Goal: Task Accomplishment & Management: Use online tool/utility

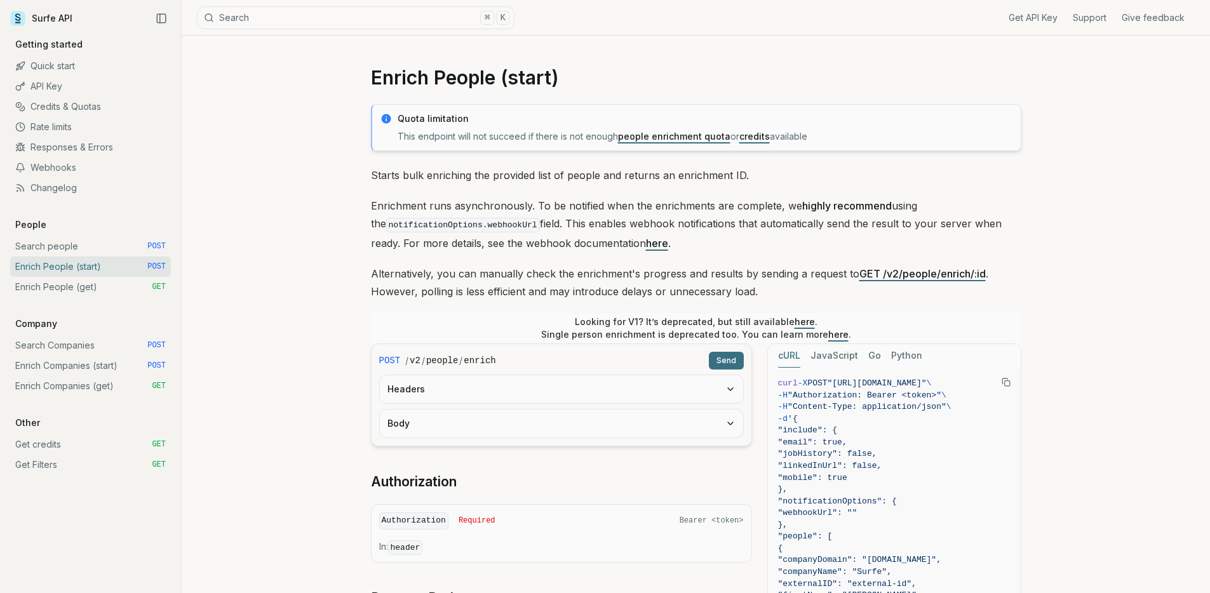
click at [115, 248] on link "Search people POST" at bounding box center [90, 246] width 161 height 20
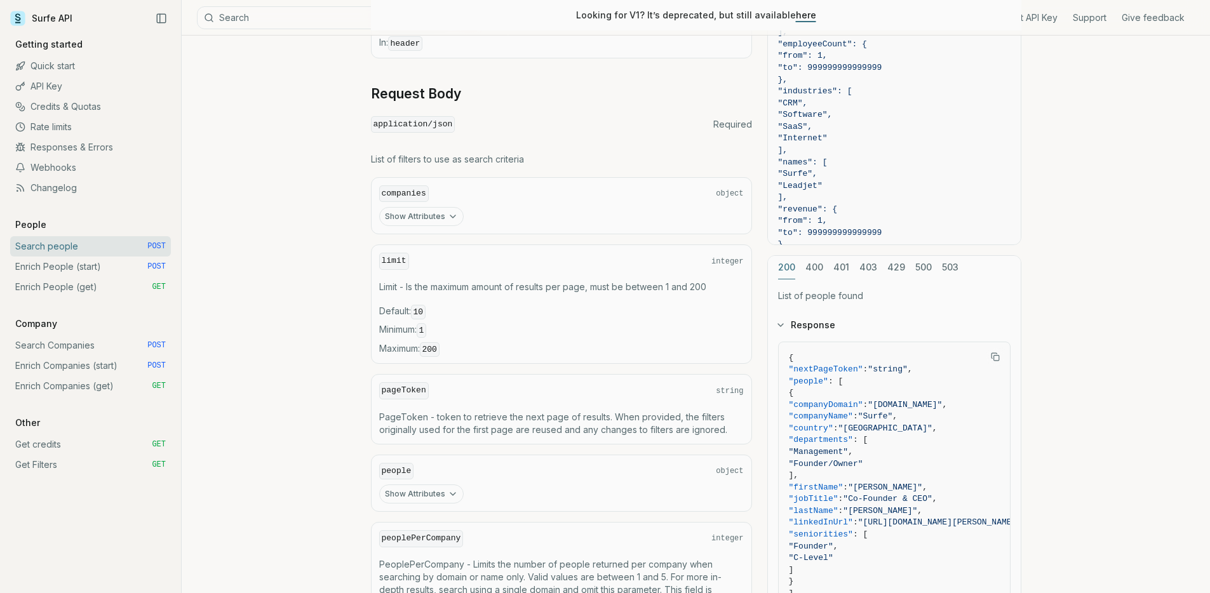
scroll to position [407, 0]
click at [514, 227] on div "companies object Show Attributes" at bounding box center [561, 206] width 381 height 58
click at [448, 218] on icon "button" at bounding box center [453, 216] width 10 height 10
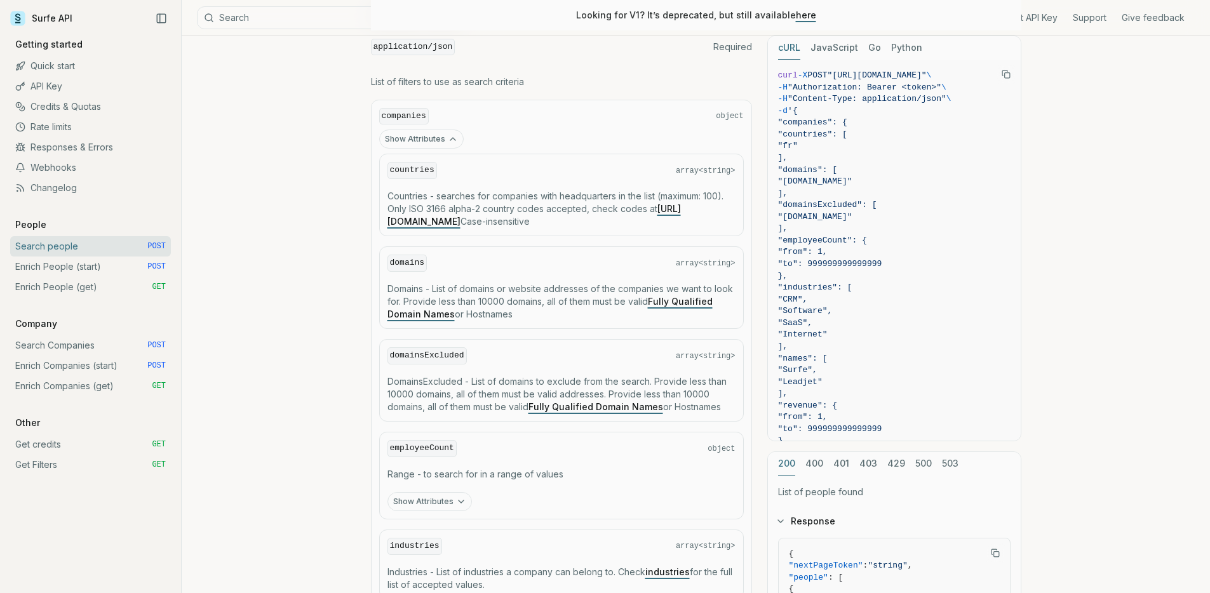
scroll to position [478, 0]
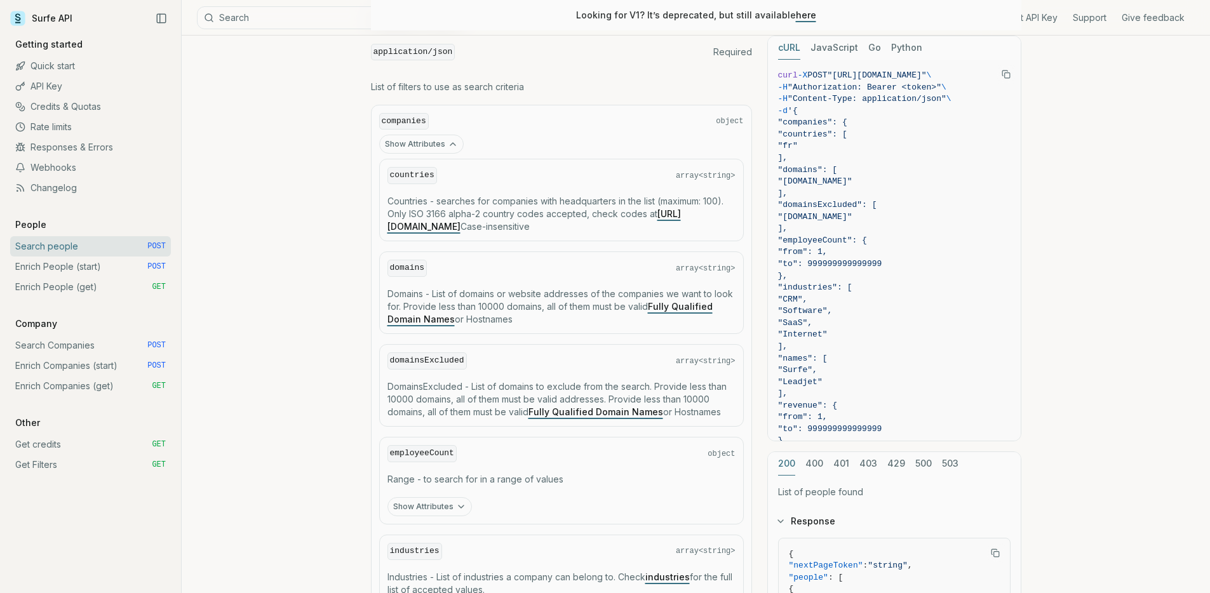
click at [440, 137] on button "Show Attributes" at bounding box center [421, 144] width 85 height 19
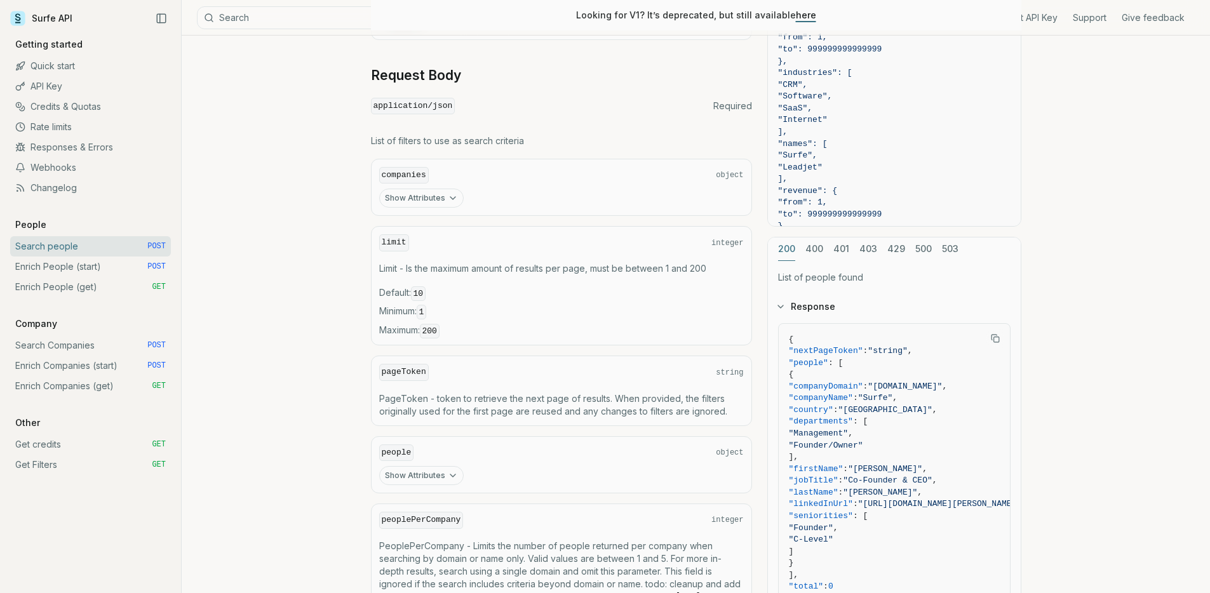
scroll to position [336, 0]
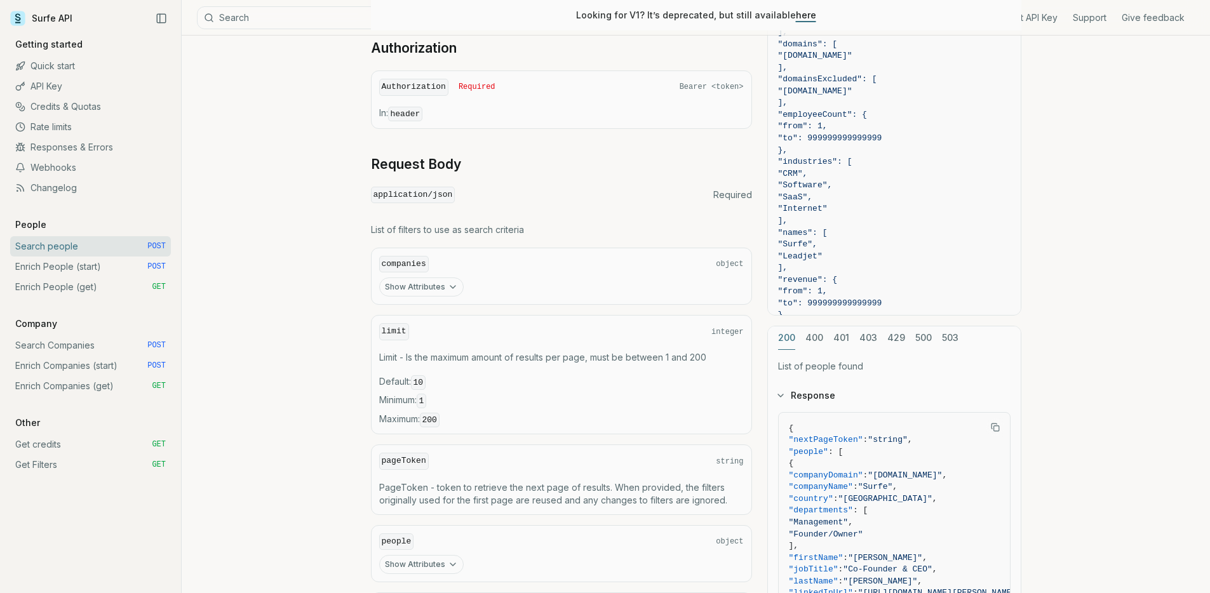
click at [430, 287] on button "Show Attributes" at bounding box center [421, 287] width 85 height 19
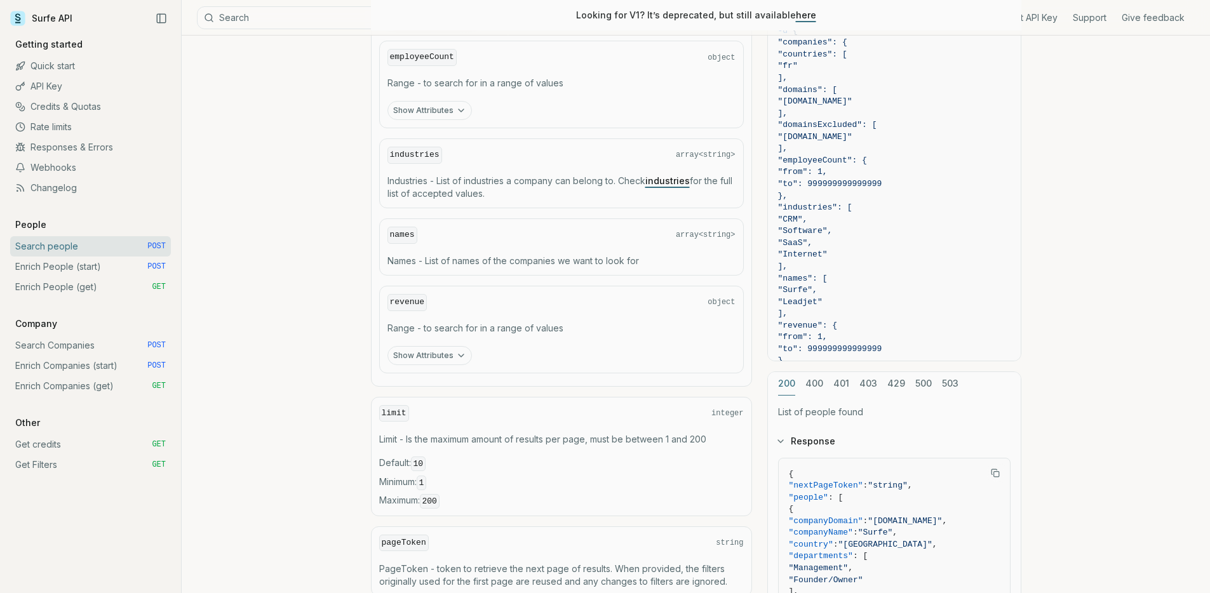
scroll to position [876, 0]
click at [127, 268] on link "Enrich People (start) POST" at bounding box center [90, 267] width 161 height 20
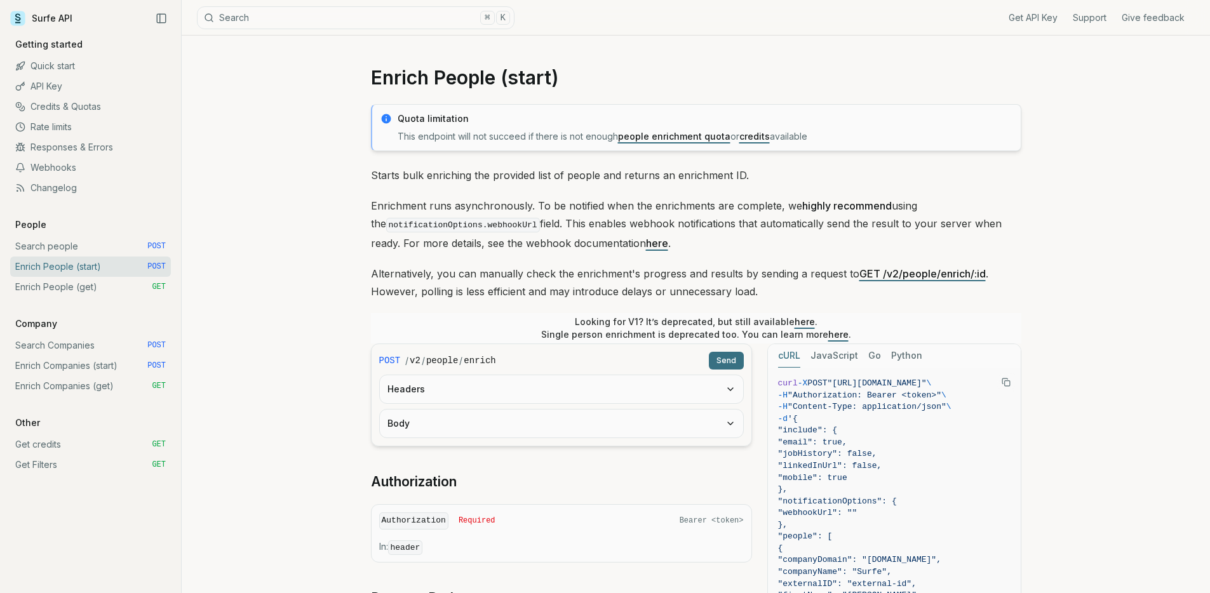
click at [725, 355] on button "Send" at bounding box center [726, 361] width 35 height 18
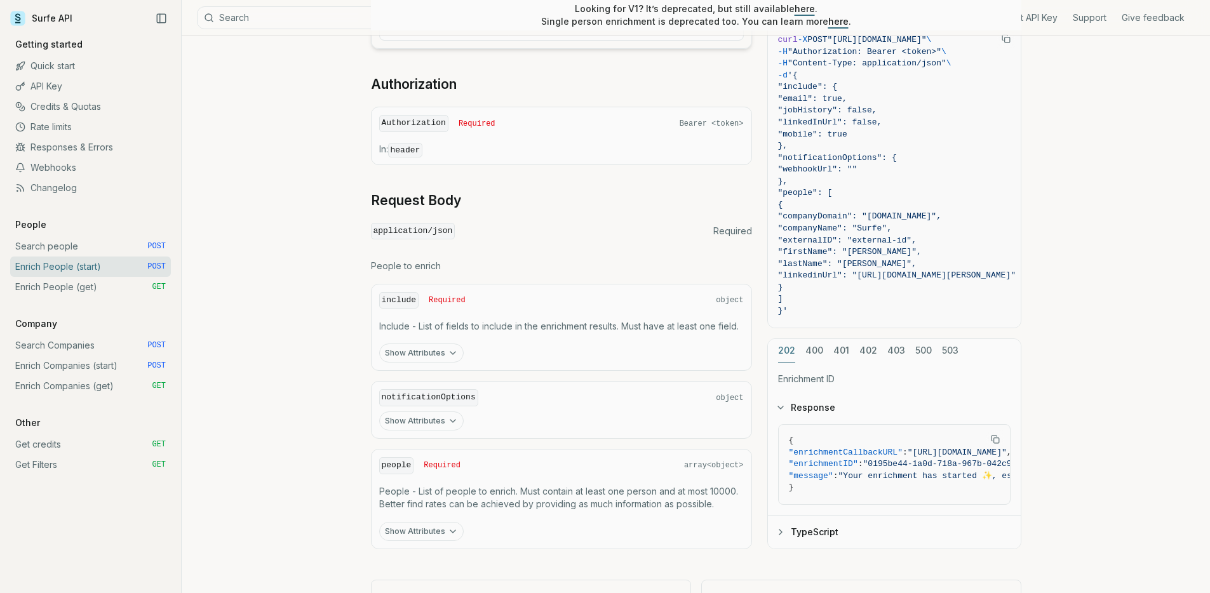
scroll to position [381, 0]
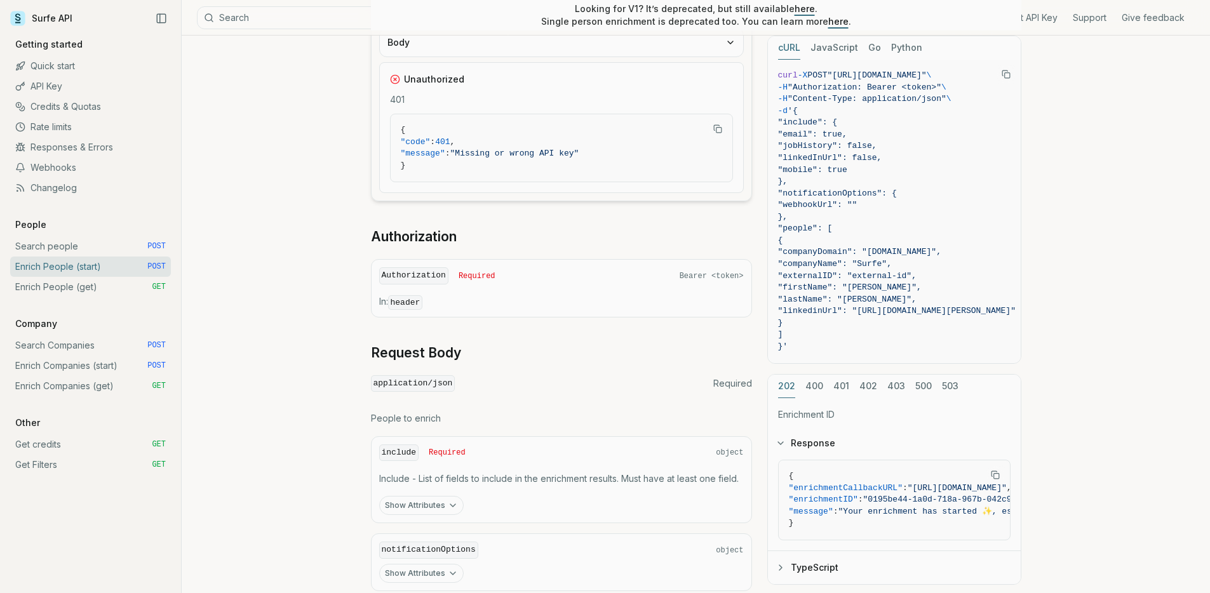
drag, startPoint x: 585, startPoint y: 286, endPoint x: 464, endPoint y: 301, distance: 121.6
click at [583, 288] on div "Authorization Required Bearer <token> In: header" at bounding box center [561, 288] width 381 height 58
click at [445, 301] on p "In: header" at bounding box center [561, 302] width 365 height 14
click at [710, 274] on span "Bearer <token>" at bounding box center [712, 276] width 64 height 10
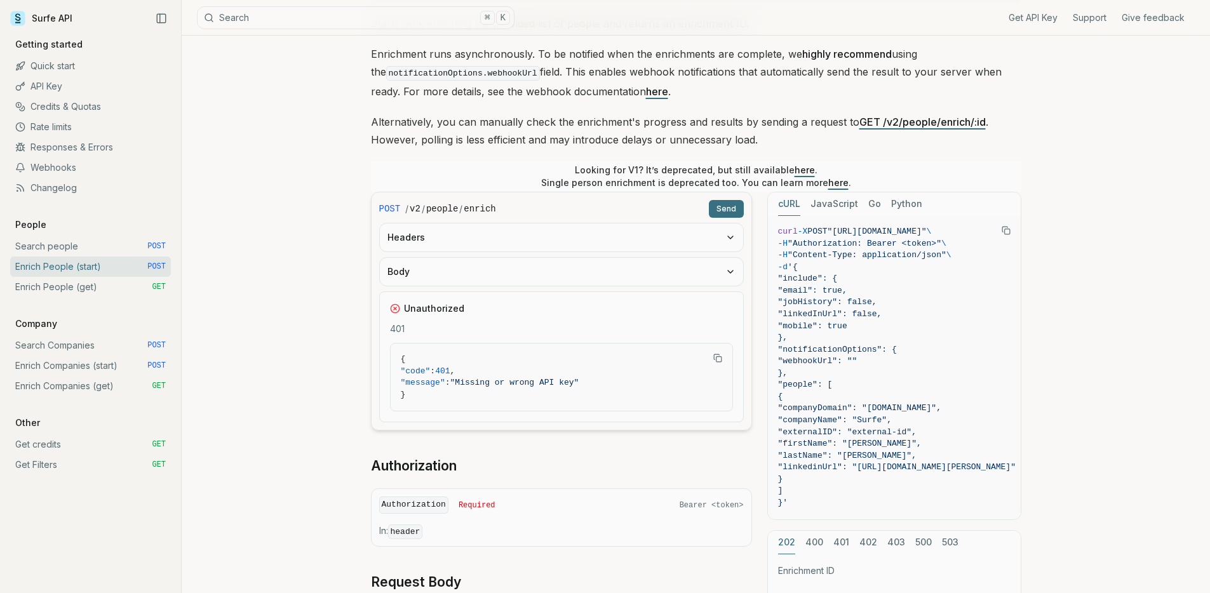
scroll to position [153, 0]
click at [552, 243] on button "Headers" at bounding box center [561, 237] width 363 height 28
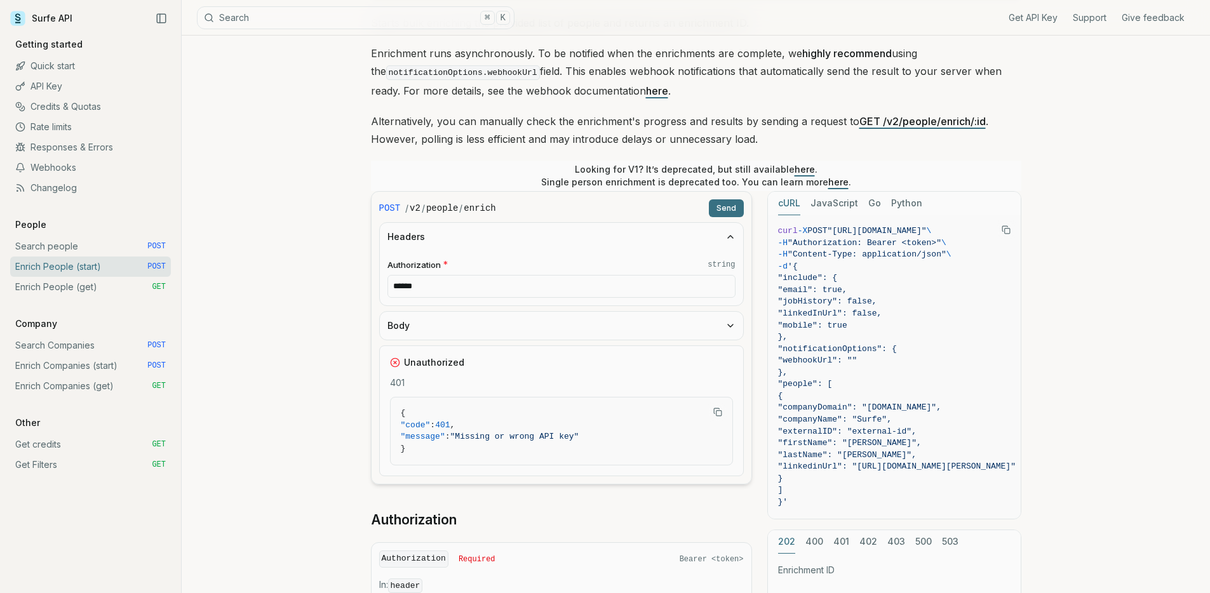
click at [501, 297] on div "Authorization * string ******" at bounding box center [561, 278] width 363 height 55
click at [510, 287] on input "******" at bounding box center [562, 286] width 348 height 23
paste input "**********"
click at [421, 286] on input "**********" at bounding box center [562, 286] width 348 height 23
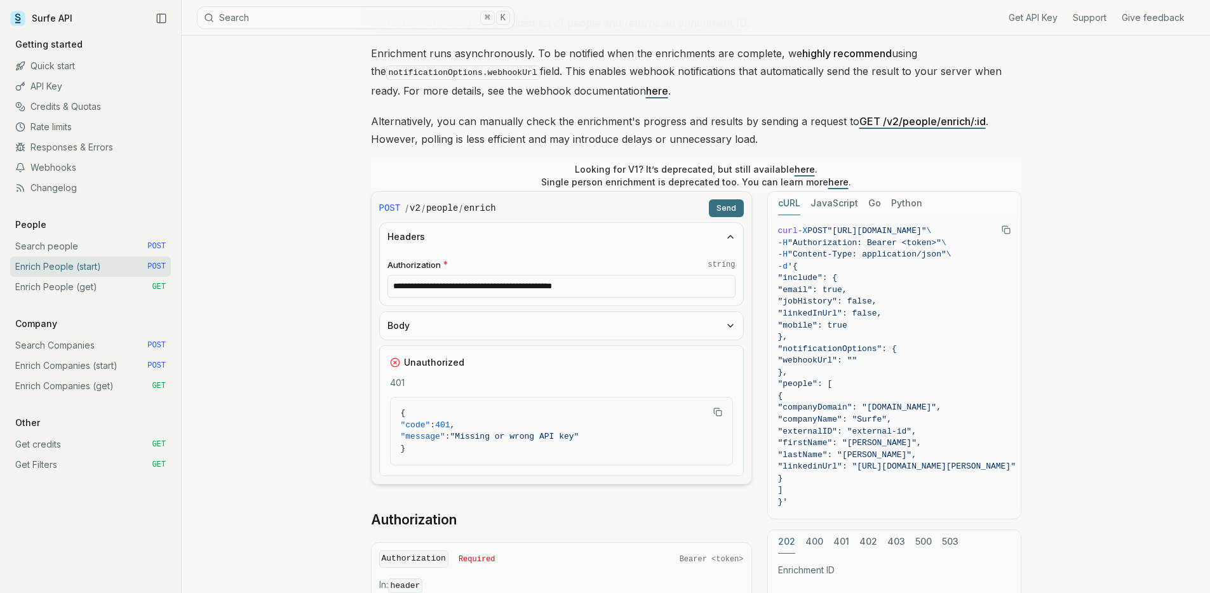
type input "**********"
click at [477, 322] on button "Body" at bounding box center [561, 326] width 363 height 28
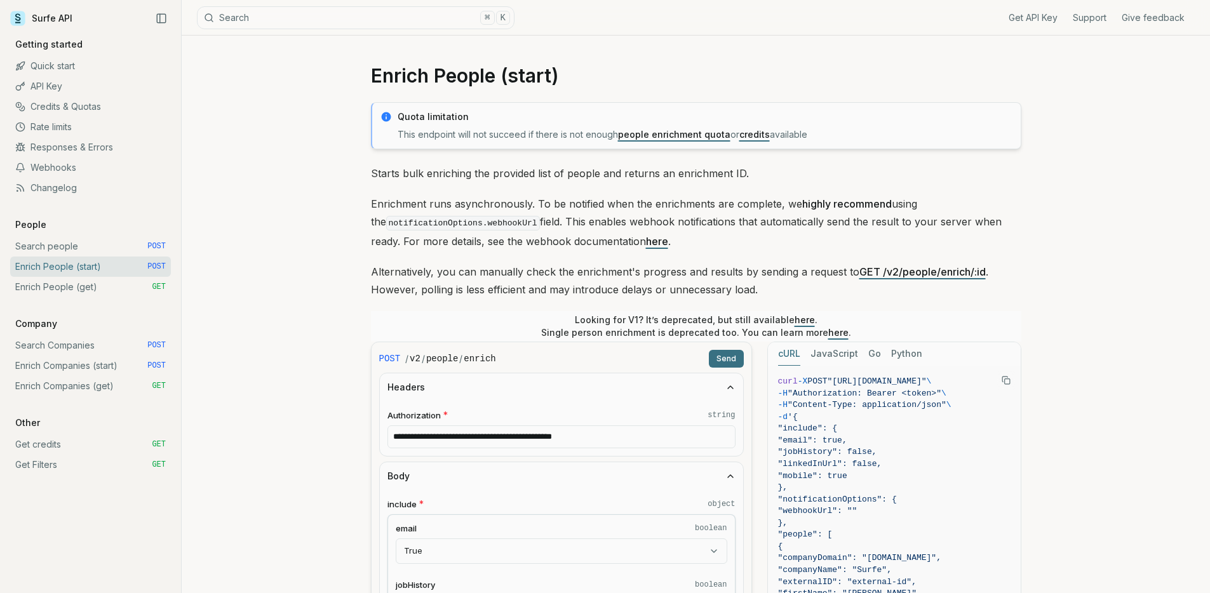
scroll to position [0, 0]
click at [97, 356] on link "Enrich Companies (start) POST" at bounding box center [90, 366] width 161 height 20
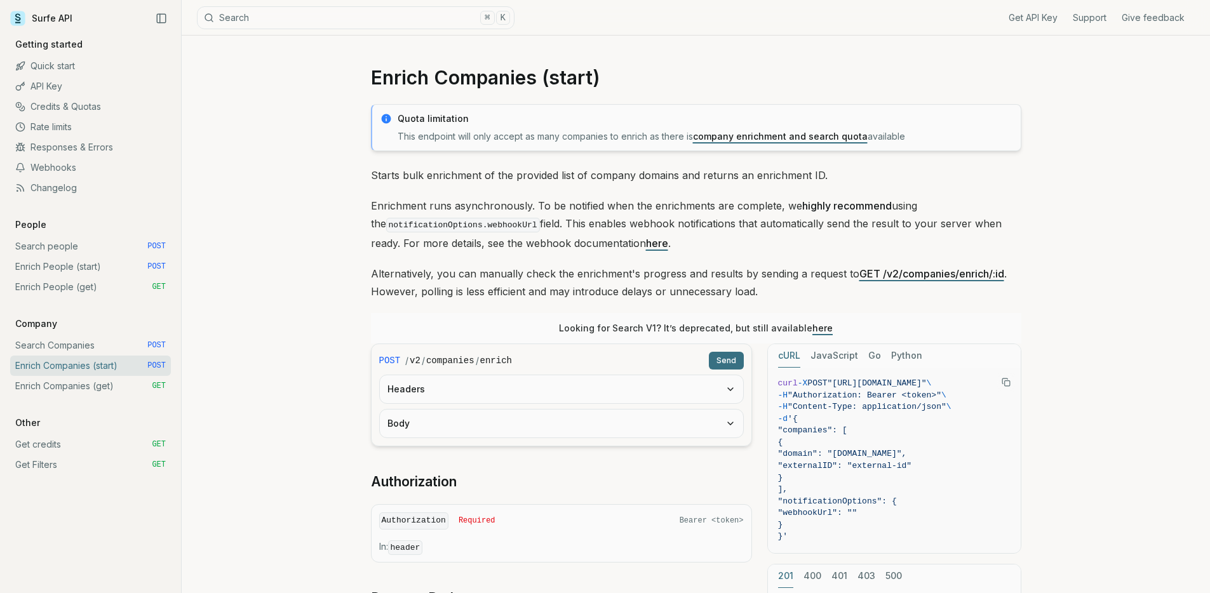
click at [100, 349] on link "Search Companies POST" at bounding box center [90, 346] width 161 height 20
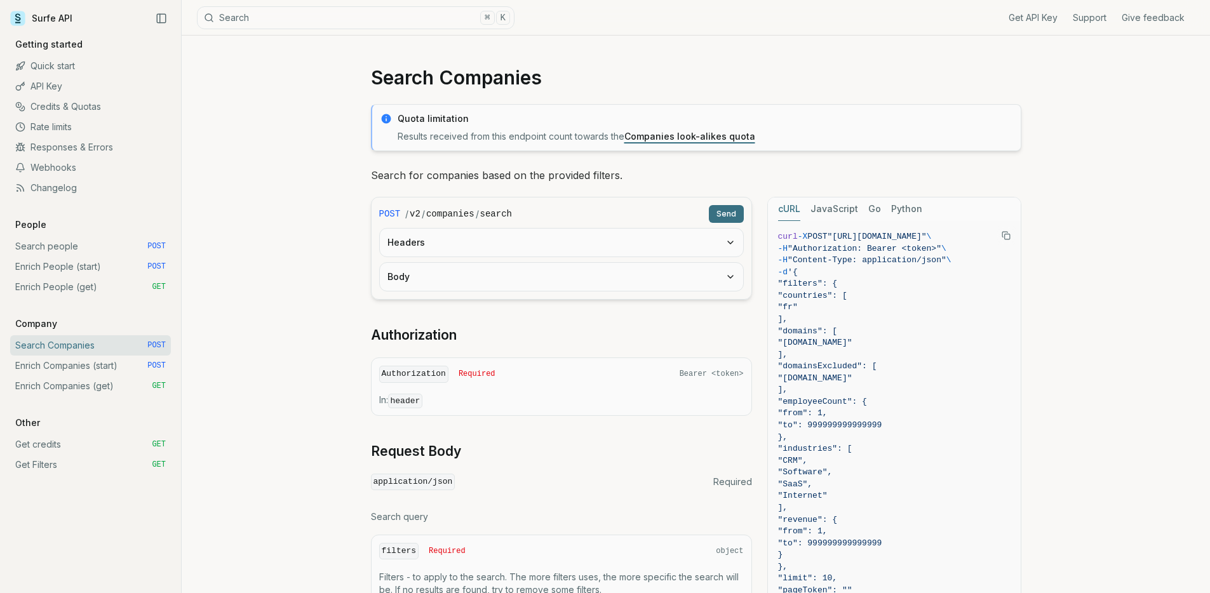
click at [488, 246] on button "Headers" at bounding box center [561, 243] width 363 height 28
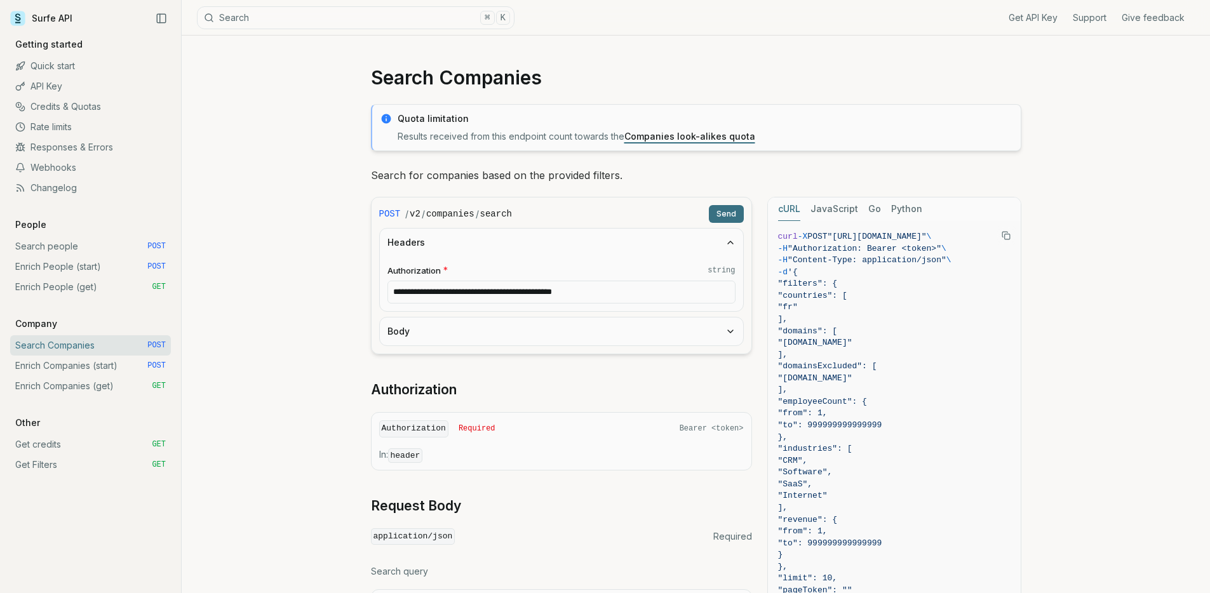
click at [517, 292] on input "**********" at bounding box center [562, 292] width 348 height 23
click at [467, 325] on button "Body" at bounding box center [561, 332] width 363 height 28
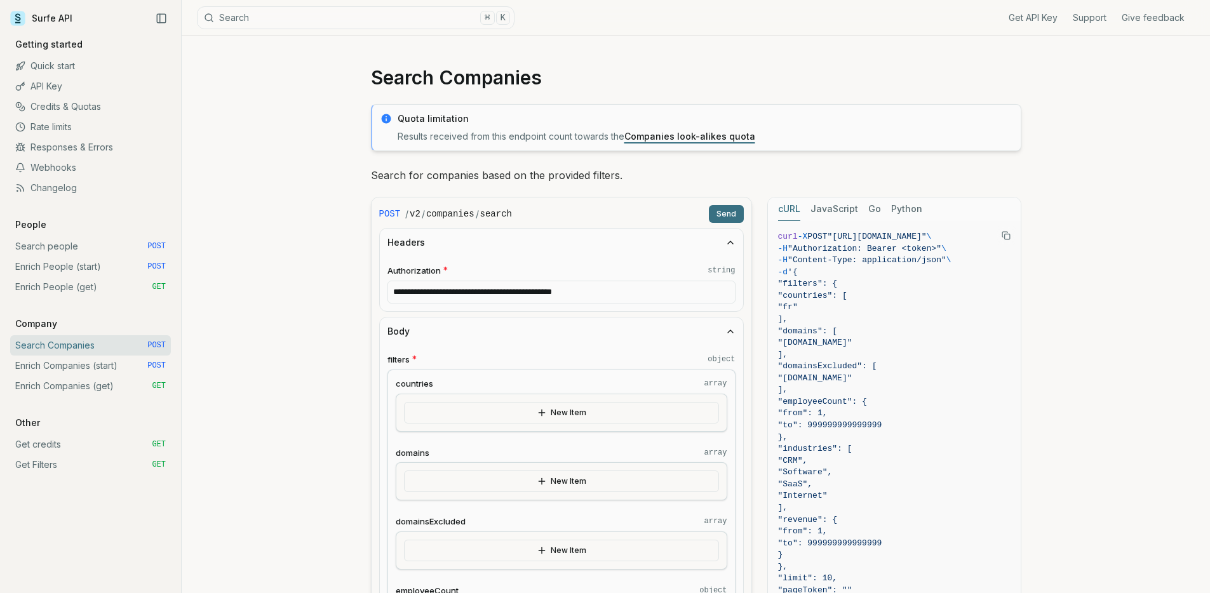
click at [540, 231] on button "Headers" at bounding box center [561, 243] width 363 height 28
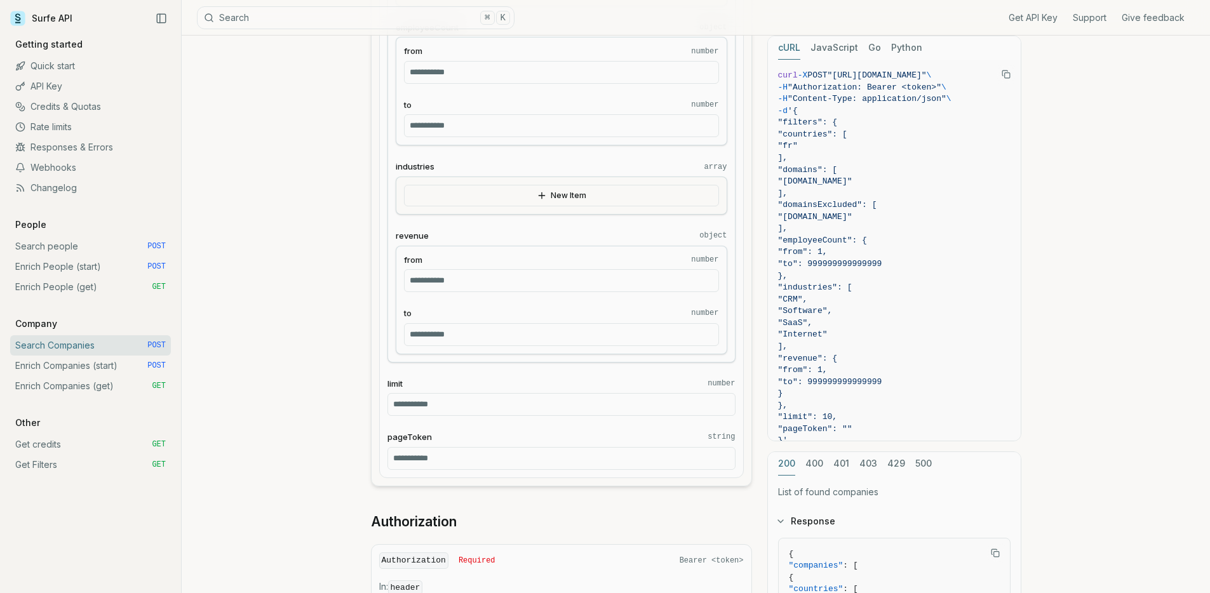
scroll to position [600, 0]
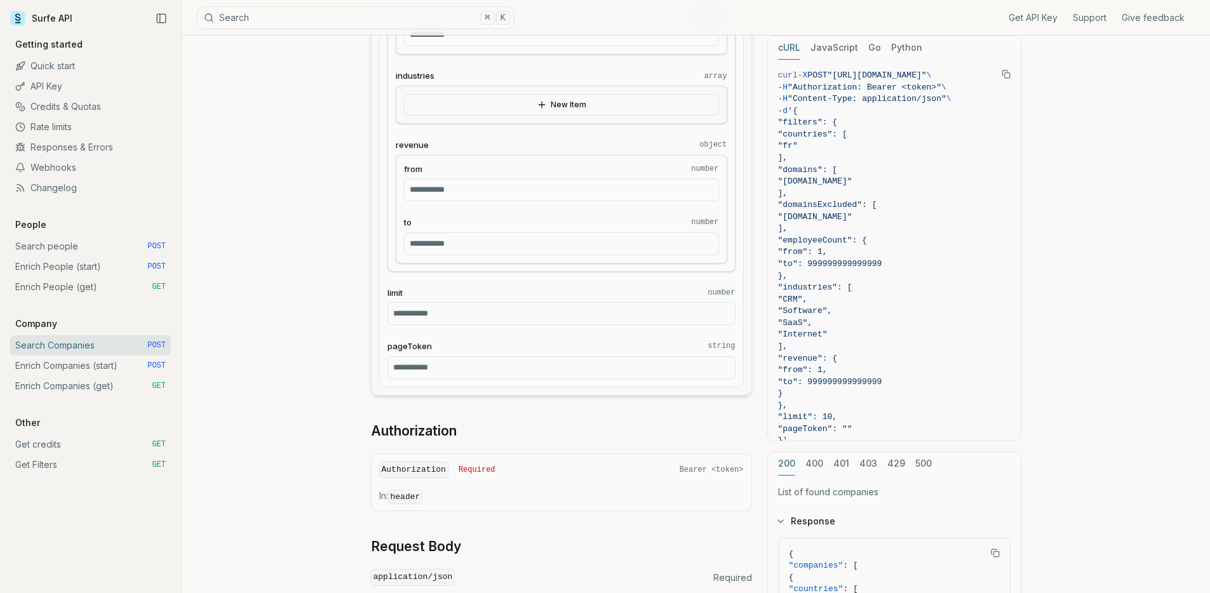
click at [503, 308] on input "limit number" at bounding box center [562, 313] width 348 height 23
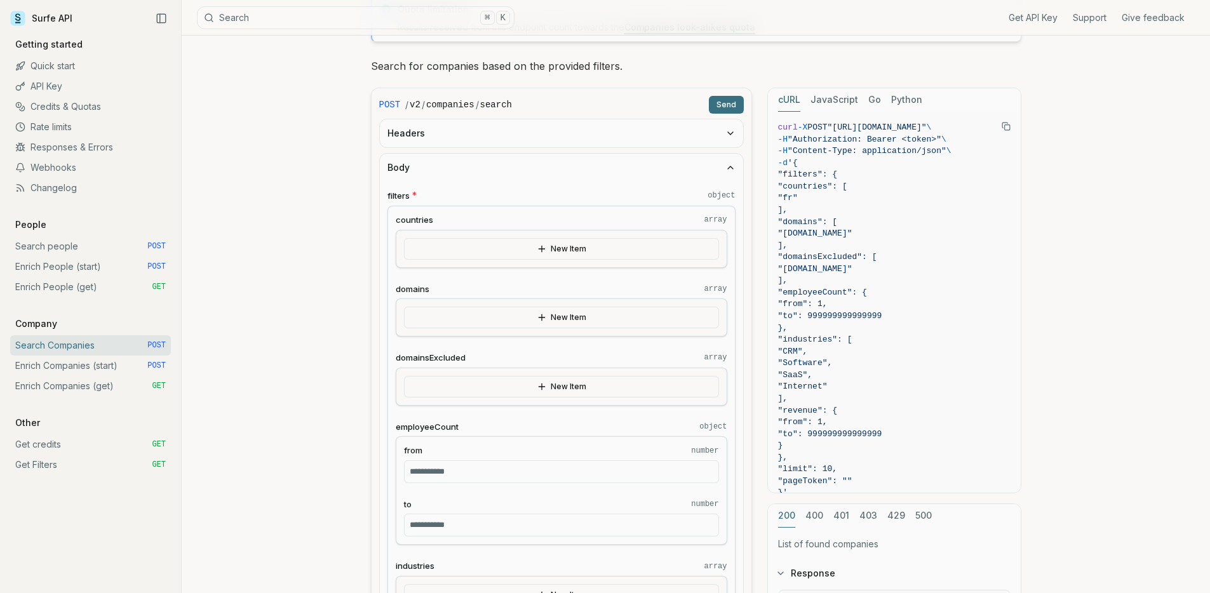
scroll to position [89, 0]
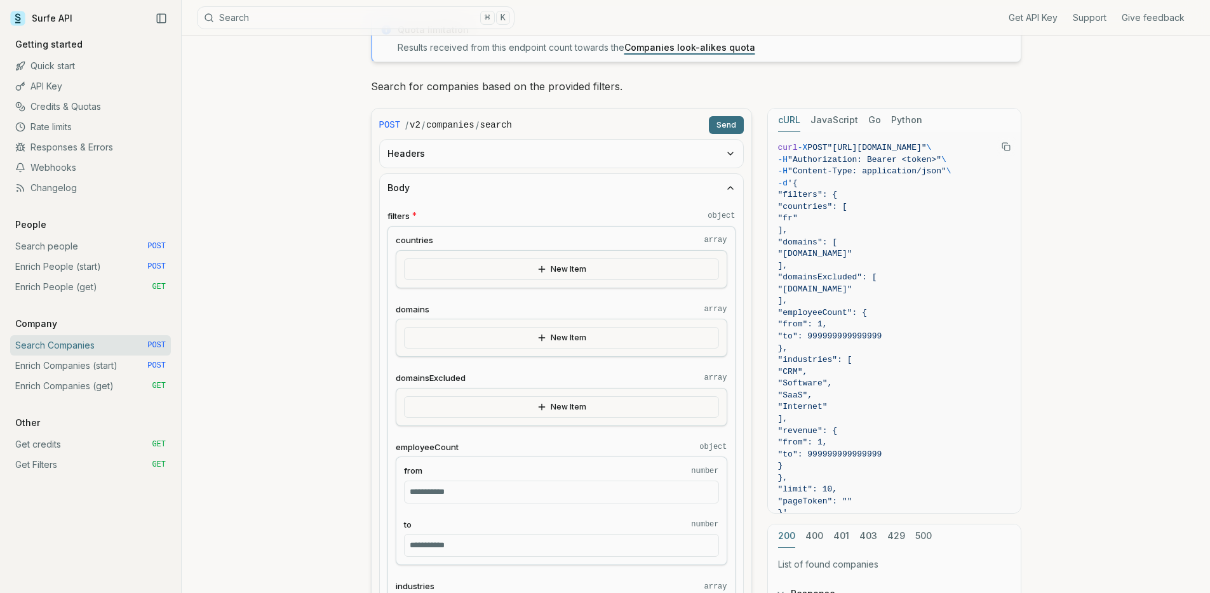
type input "**"
click at [546, 325] on div "New Item" at bounding box center [562, 338] width 332 height 38
click at [543, 331] on button "New Item" at bounding box center [561, 338] width 315 height 22
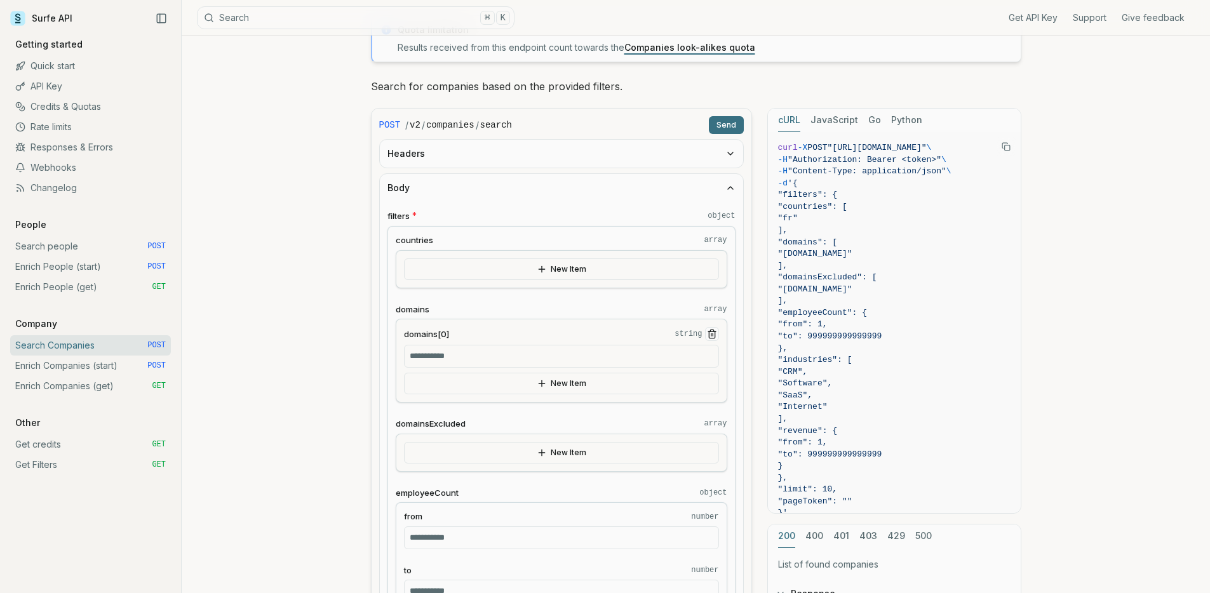
click at [518, 358] on input "domains[0] string" at bounding box center [561, 356] width 315 height 23
paste input "**********"
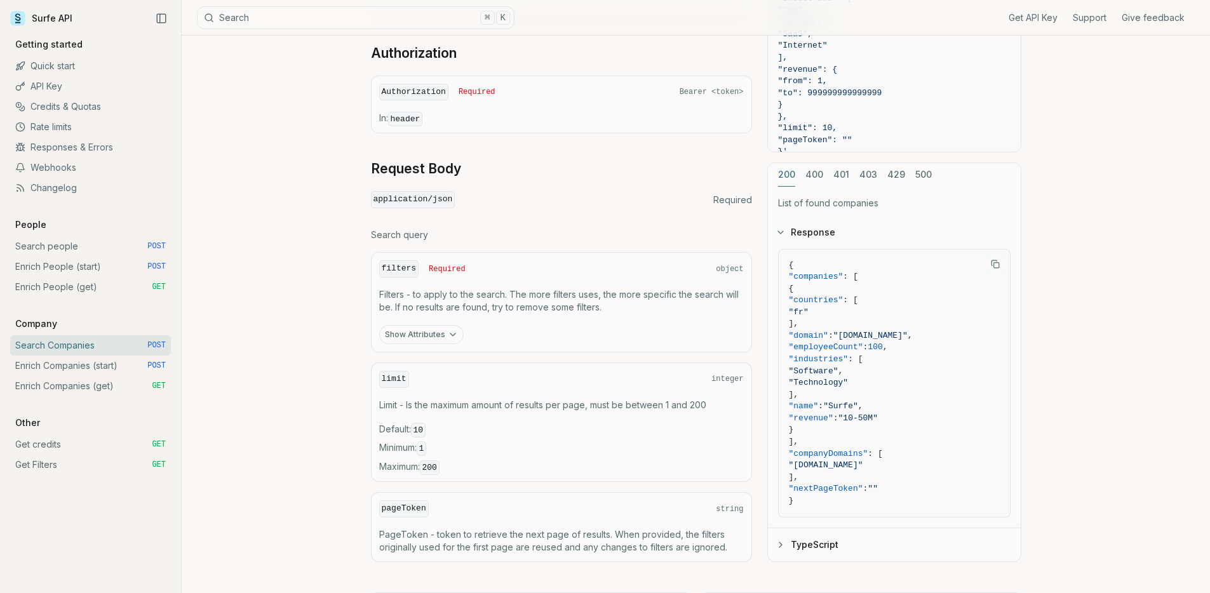
scroll to position [1088, 0]
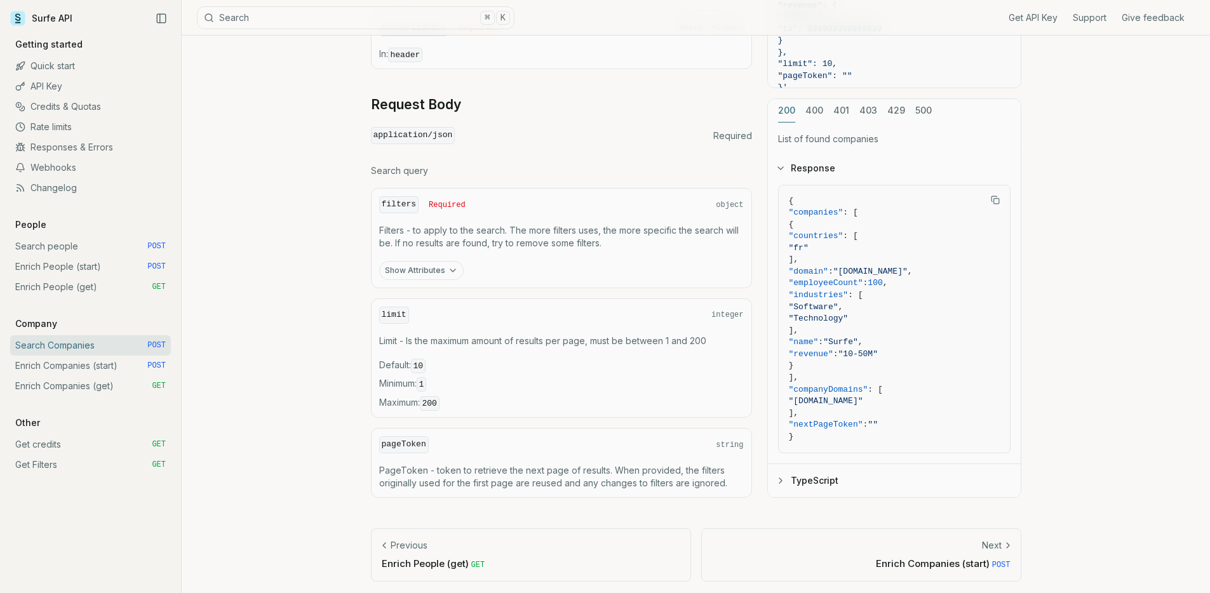
type input "**********"
click at [439, 268] on button "Show Attributes" at bounding box center [421, 270] width 85 height 19
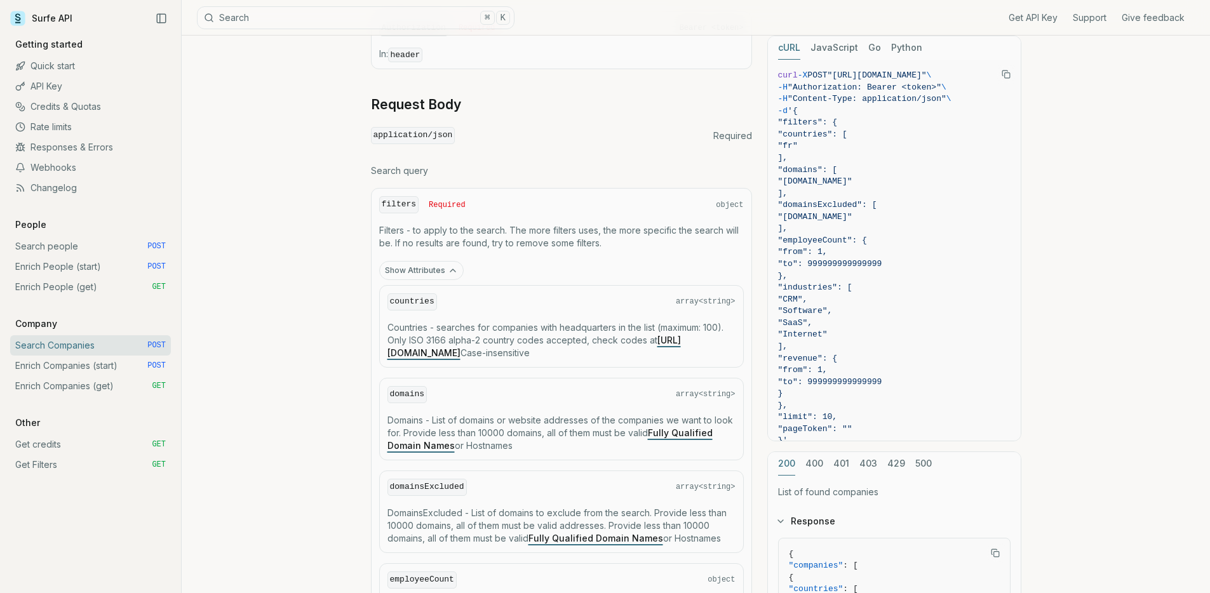
click at [444, 273] on button "Show Attributes" at bounding box center [421, 270] width 85 height 19
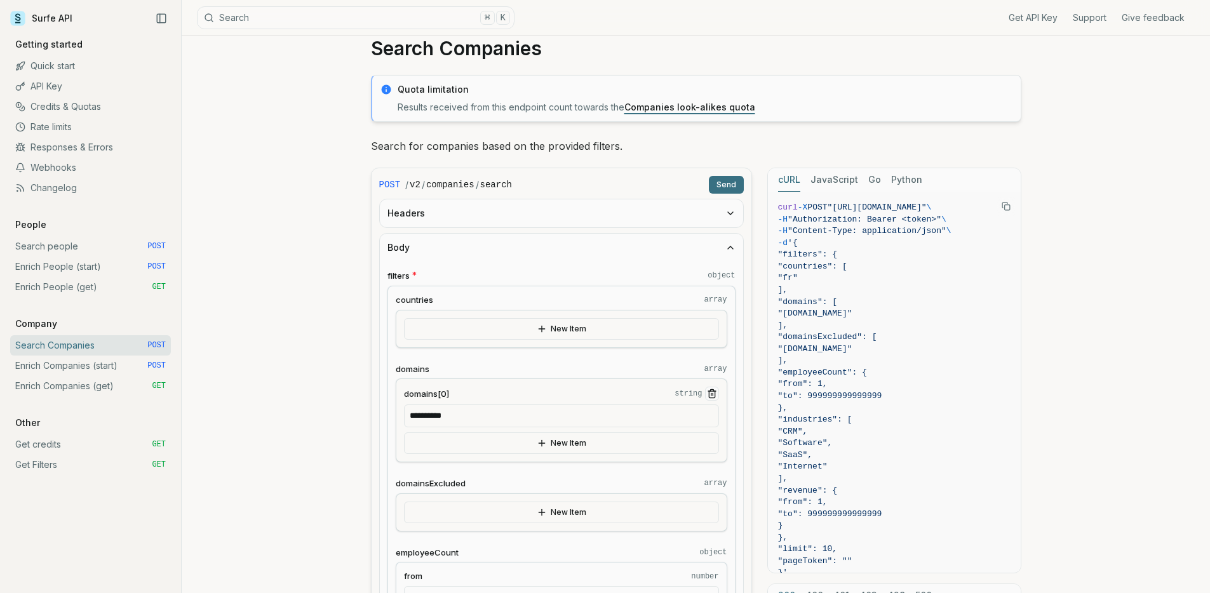
scroll to position [22, 0]
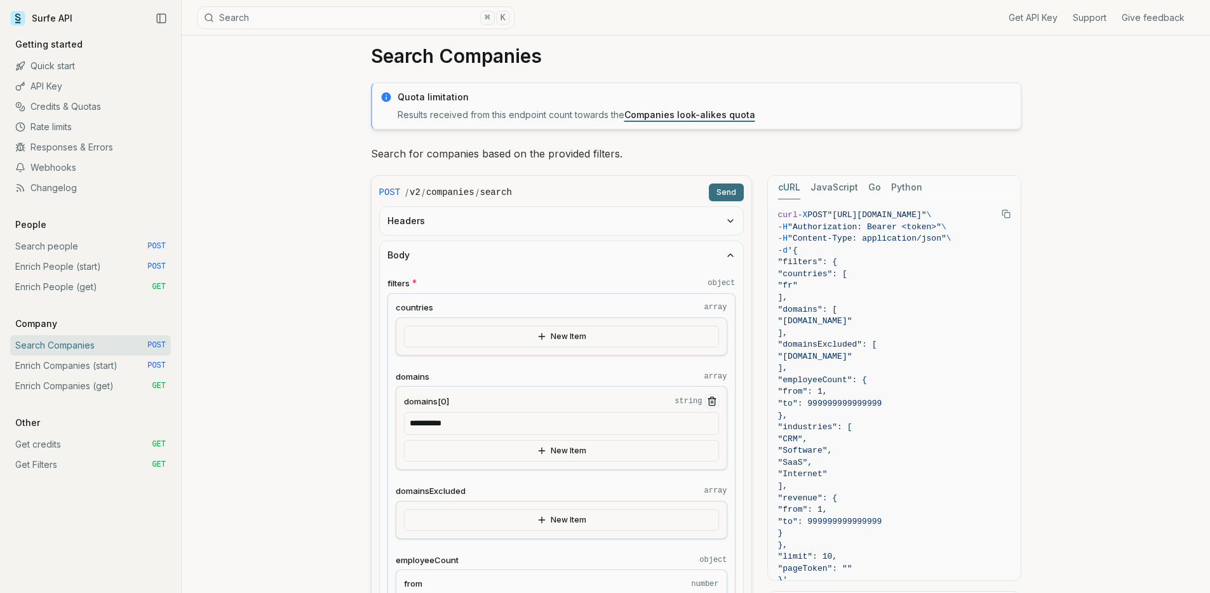
click at [567, 256] on button "Body" at bounding box center [561, 255] width 363 height 28
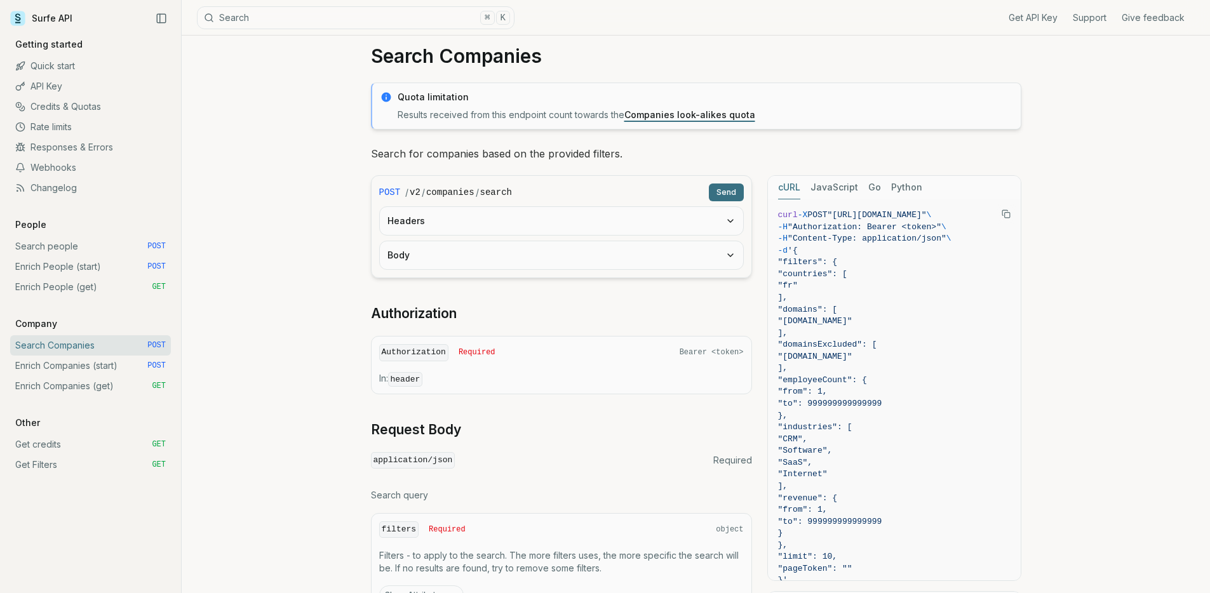
click at [717, 194] on button "Send" at bounding box center [726, 193] width 35 height 18
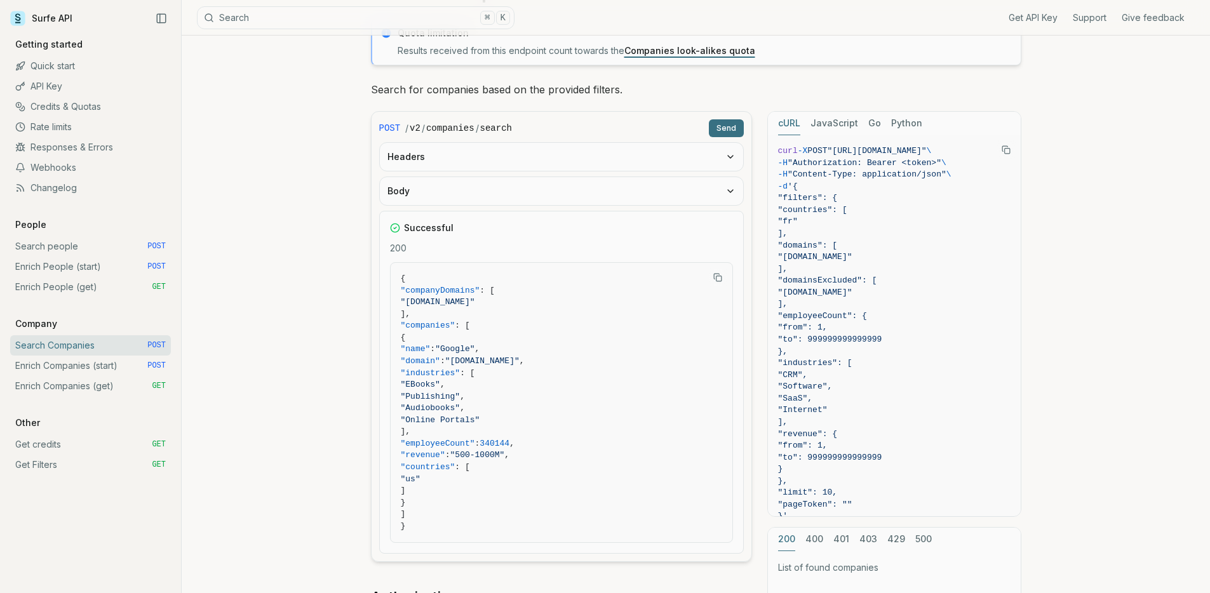
scroll to position [174, 0]
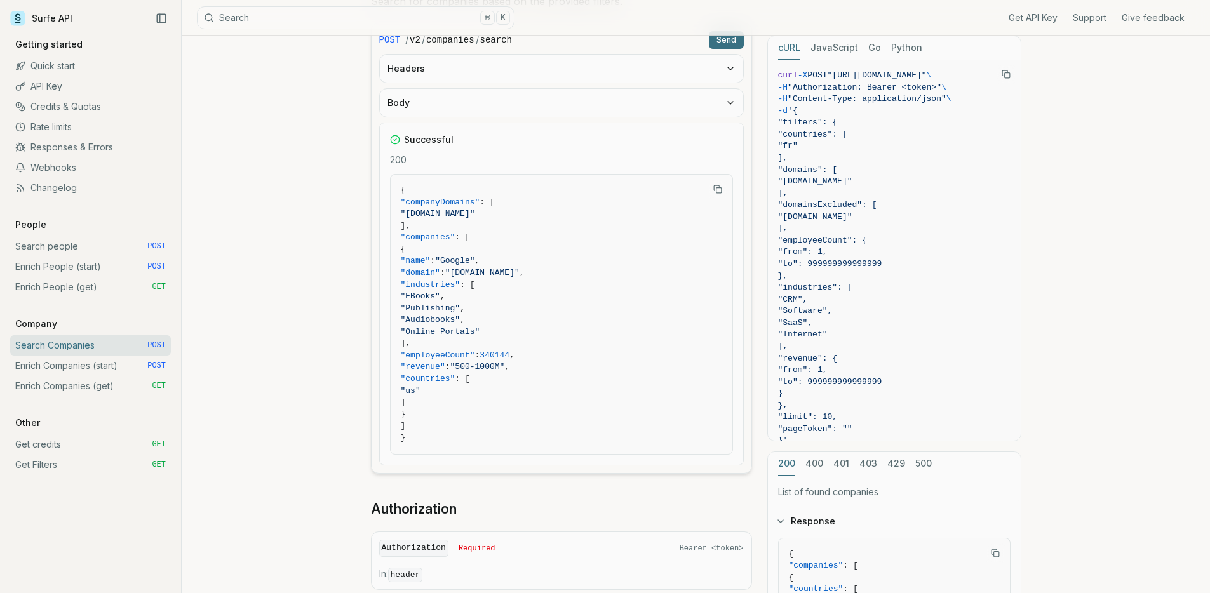
click at [561, 292] on span ""EBooks" ," at bounding box center [562, 297] width 322 height 12
click at [522, 315] on span ""Audiobooks" ," at bounding box center [562, 321] width 322 height 12
click at [74, 245] on link "Search people POST" at bounding box center [90, 246] width 161 height 20
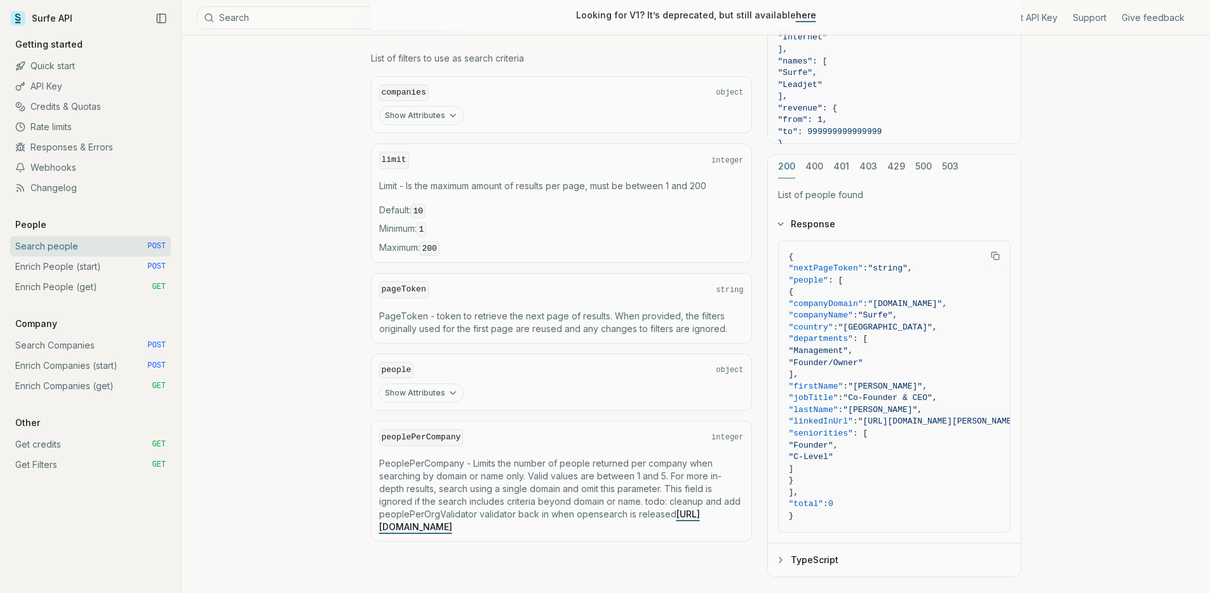
scroll to position [139, 0]
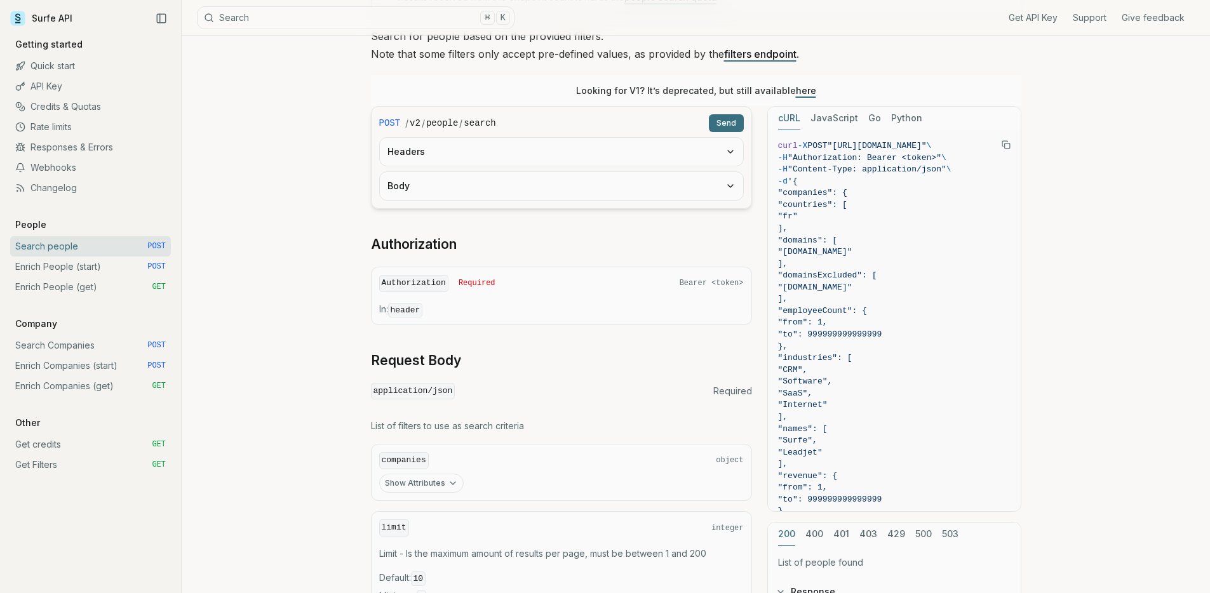
click at [525, 139] on button "Headers" at bounding box center [561, 152] width 363 height 28
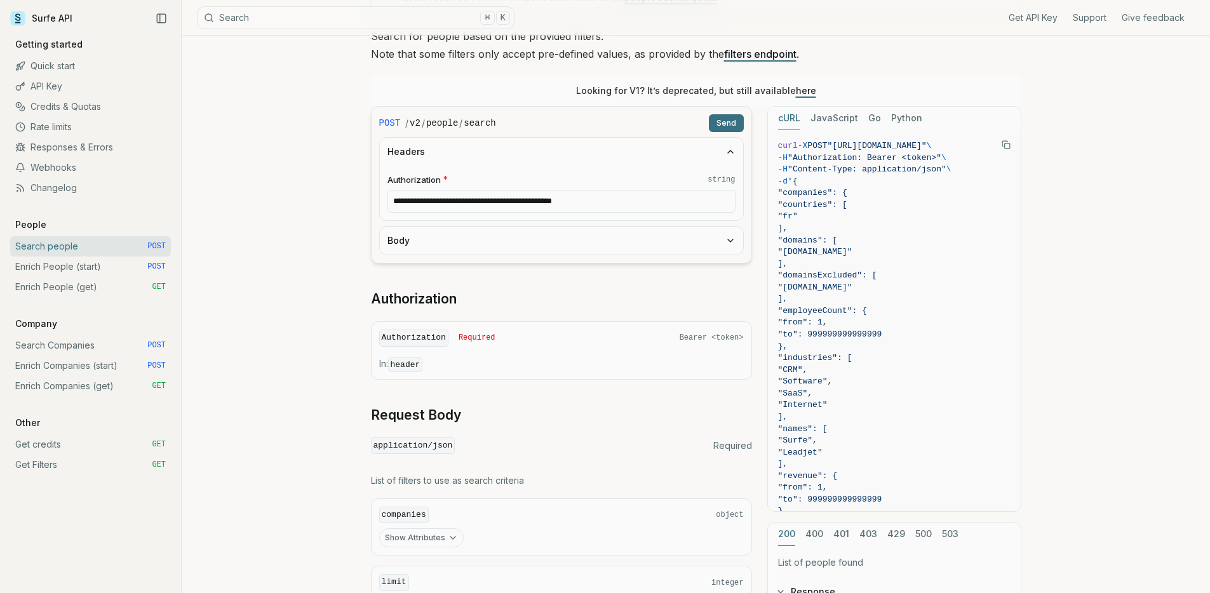
click at [508, 241] on button "Body" at bounding box center [561, 241] width 363 height 28
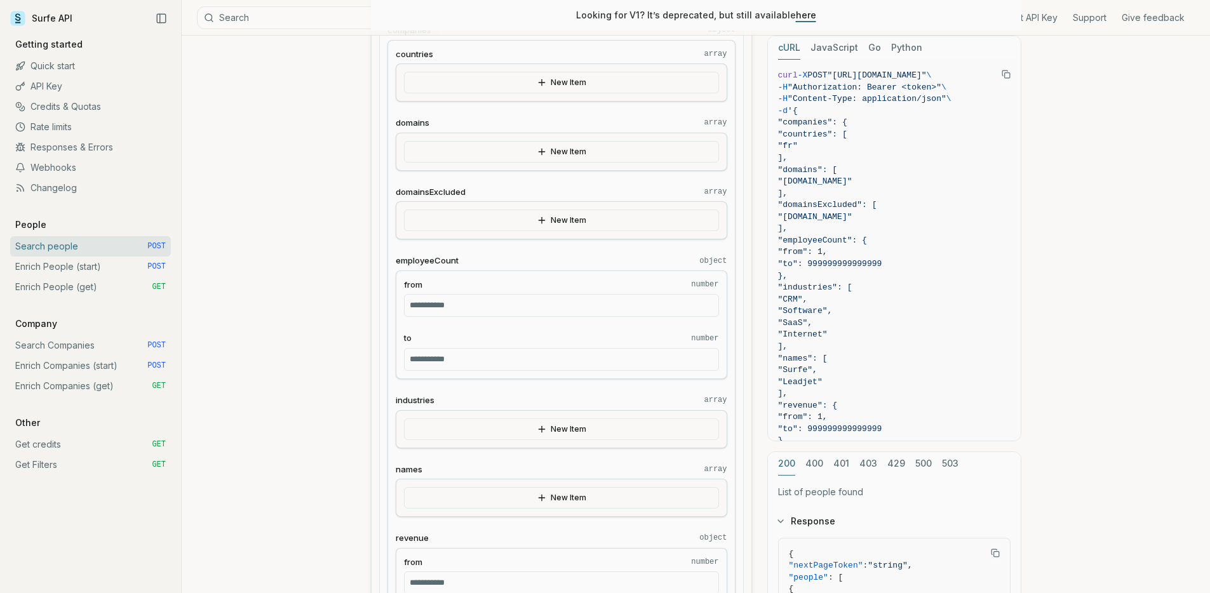
scroll to position [354, 0]
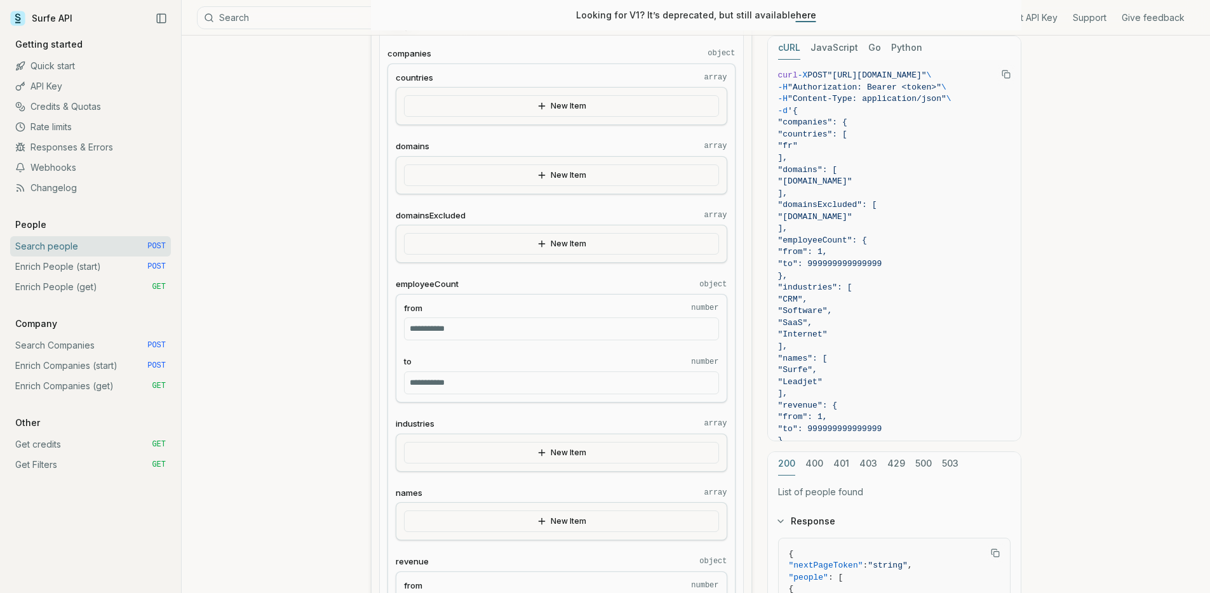
click at [525, 170] on button "New Item" at bounding box center [561, 176] width 315 height 22
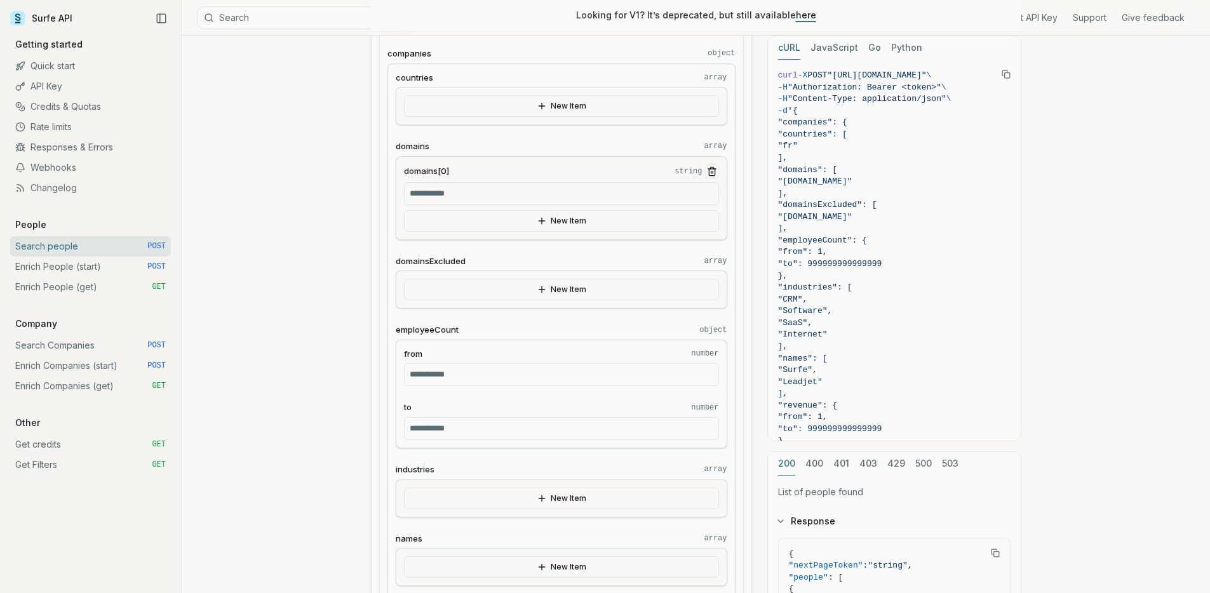
click at [500, 189] on input "domains[0] string" at bounding box center [561, 193] width 315 height 23
paste input "**********"
type input "**********"
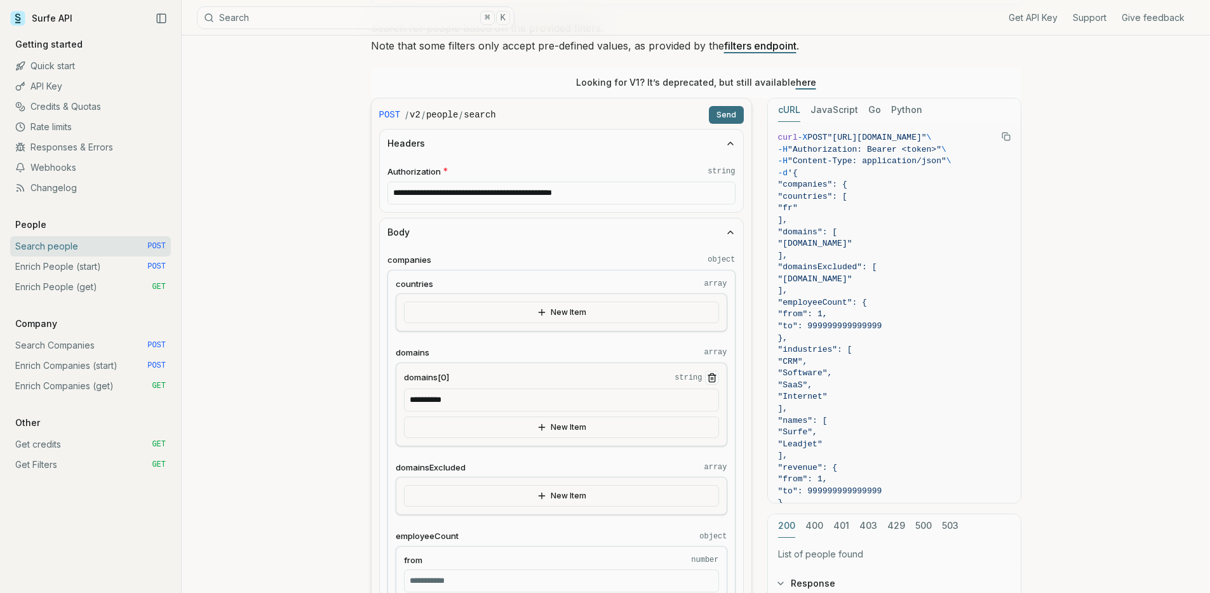
scroll to position [0, 0]
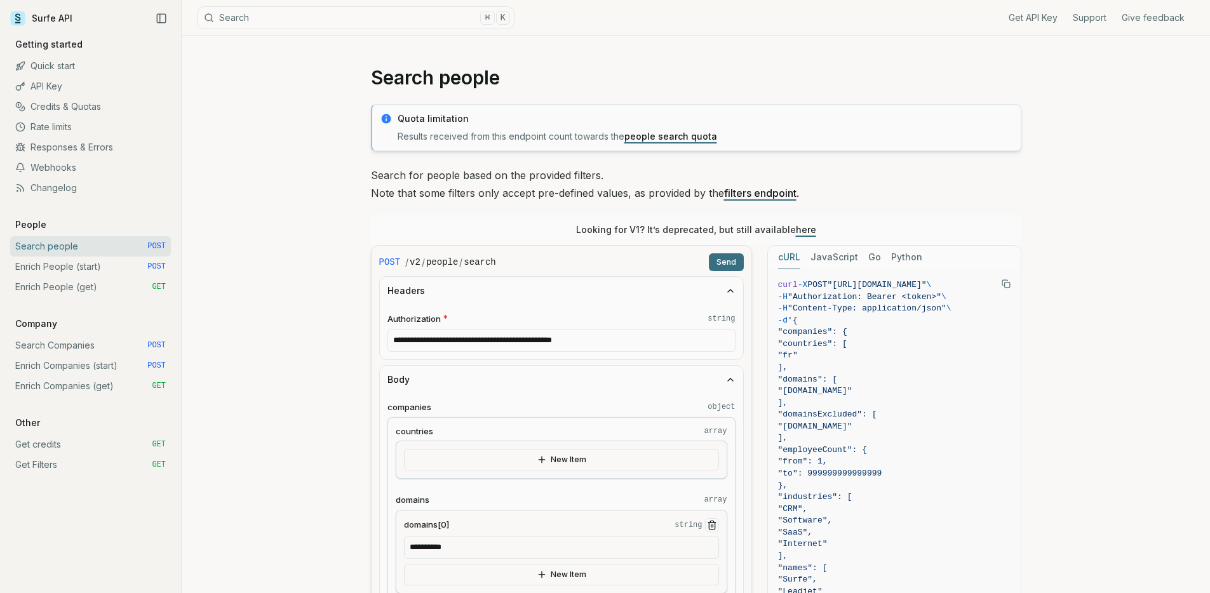
click at [729, 259] on button "Send" at bounding box center [726, 263] width 35 height 18
click at [678, 286] on button "Headers" at bounding box center [561, 291] width 363 height 28
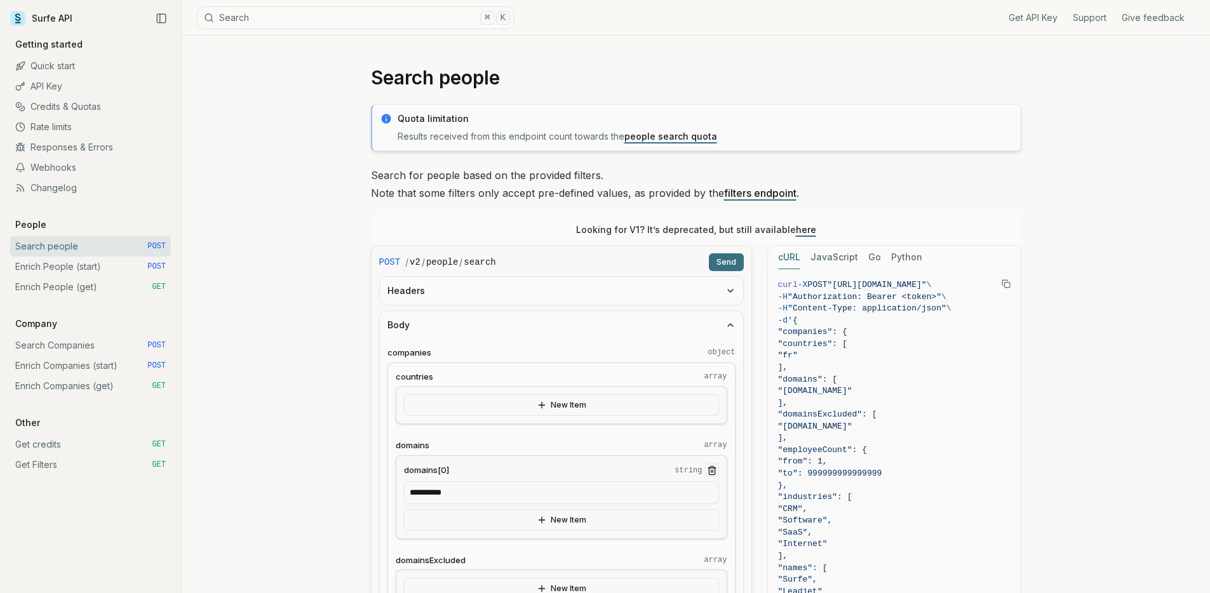
click at [634, 321] on button "Body" at bounding box center [561, 325] width 363 height 28
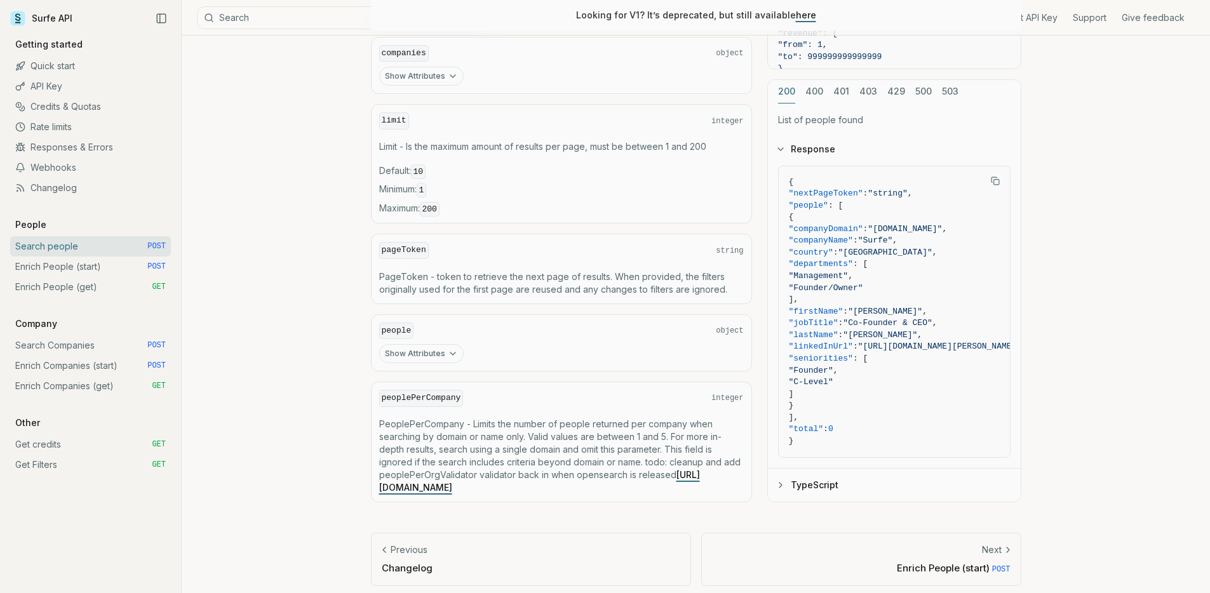
scroll to position [1013, 0]
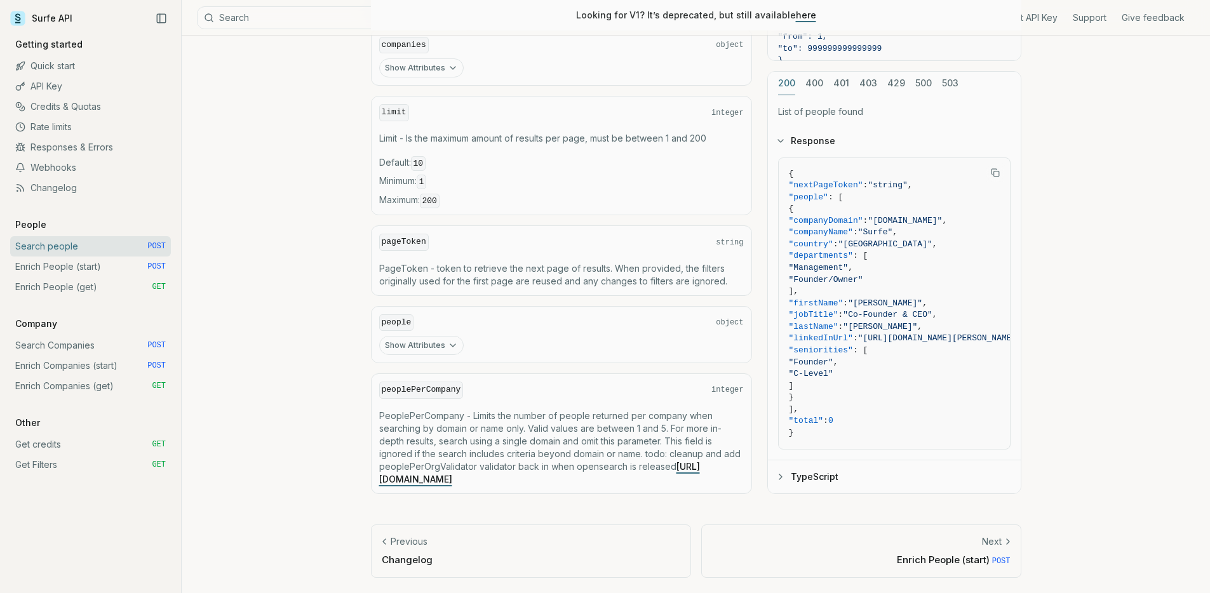
click at [444, 336] on button "Show Attributes" at bounding box center [421, 345] width 85 height 19
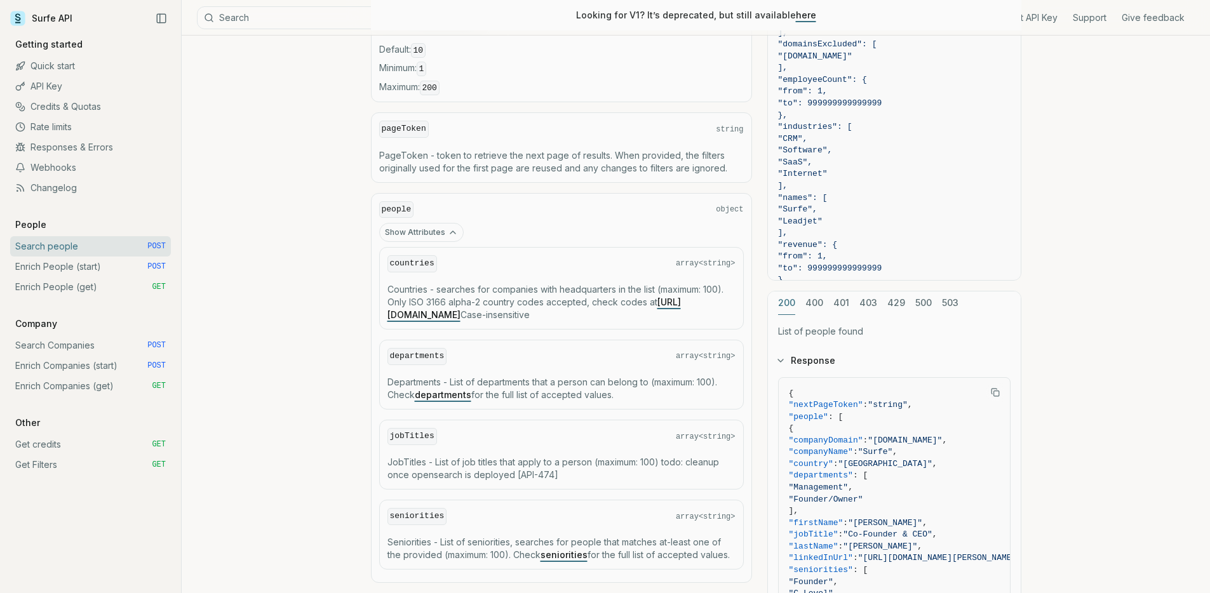
click at [442, 226] on button "Show Attributes" at bounding box center [421, 232] width 85 height 19
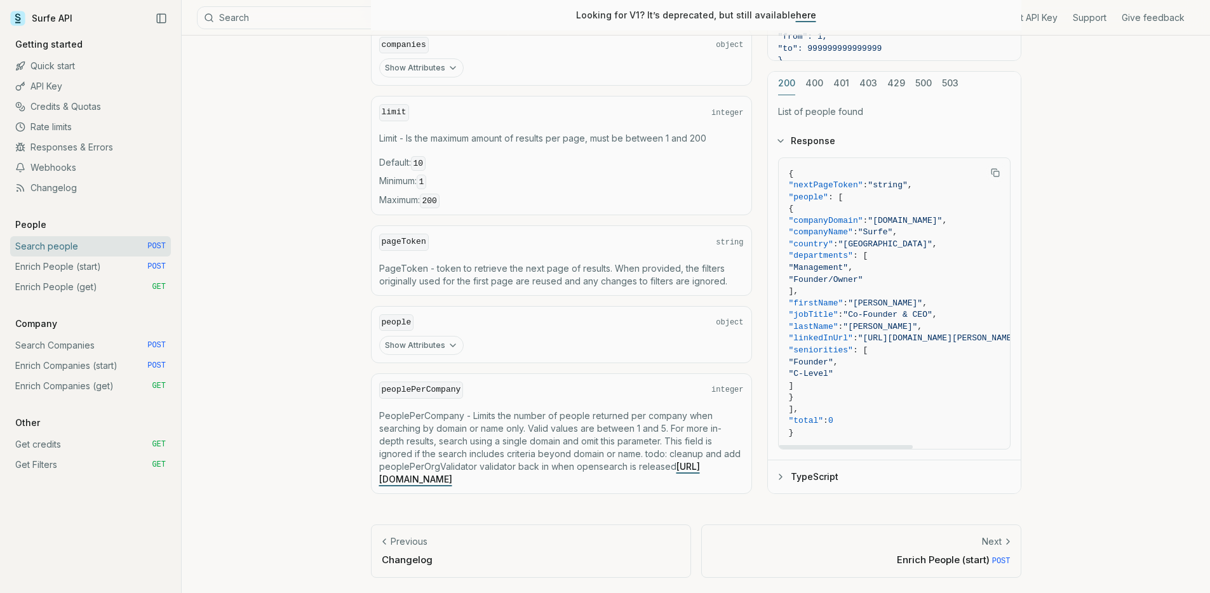
click at [914, 314] on span ""Co-Founder & CEO"" at bounding box center [887, 315] width 89 height 10
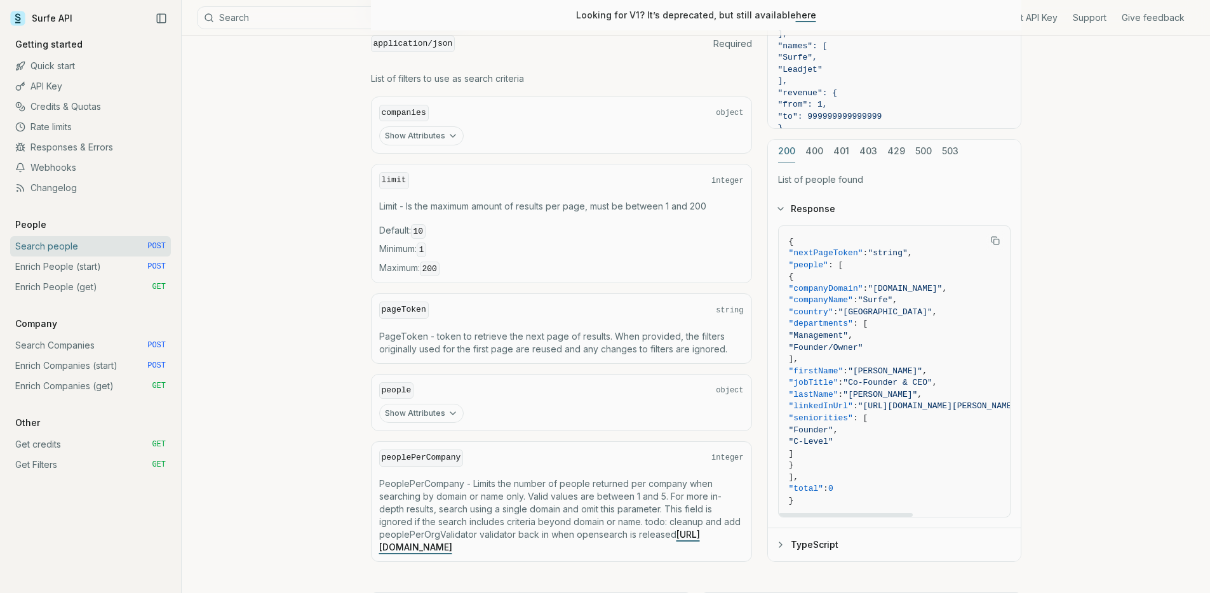
click at [989, 242] on button "Copy Text" at bounding box center [995, 240] width 19 height 19
click at [992, 245] on icon "Copied Text" at bounding box center [995, 240] width 9 height 9
click at [78, 270] on link "Enrich People (start) POST" at bounding box center [90, 267] width 161 height 20
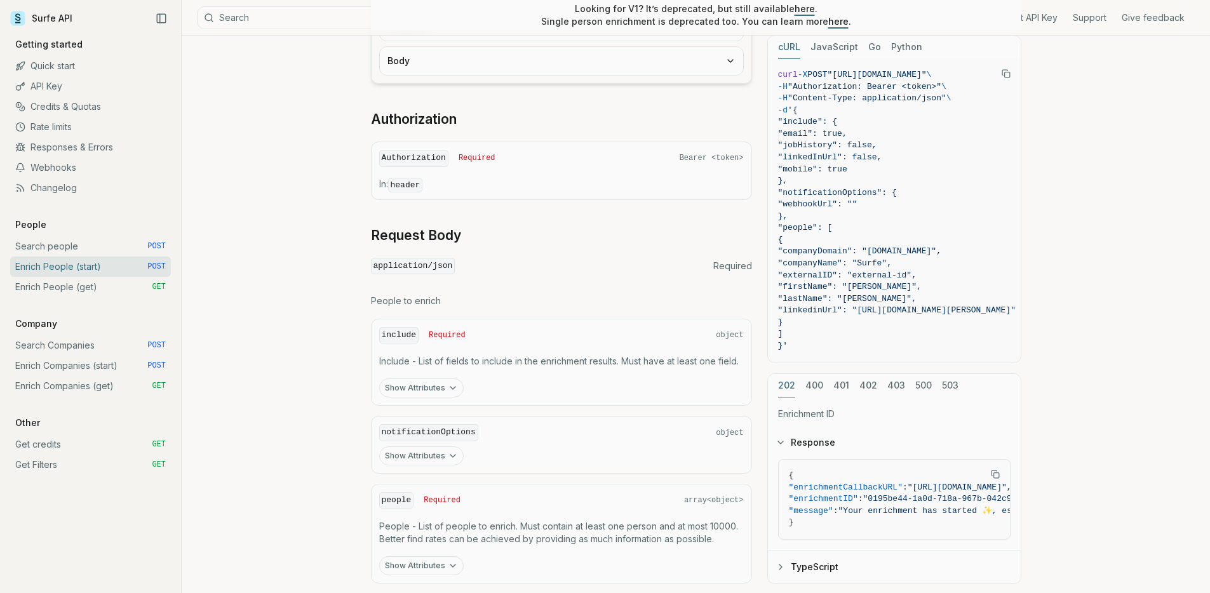
scroll to position [297, 0]
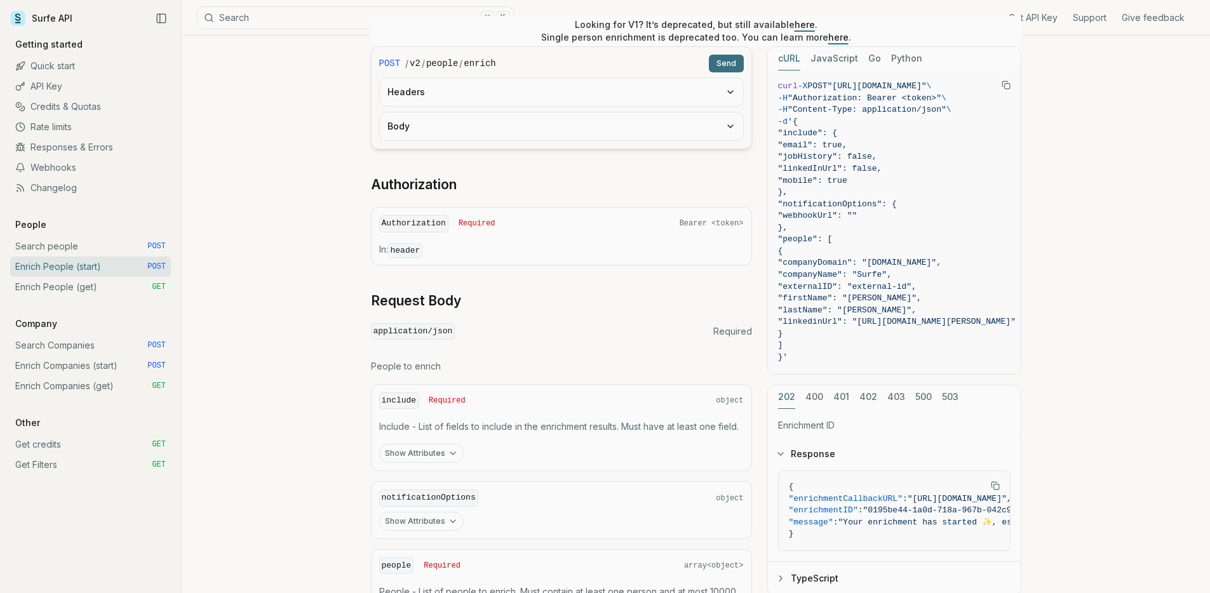
click at [538, 199] on div "POST / v2 / people / enrich Send Headers Body Authorization Authorization Requi…" at bounding box center [561, 347] width 381 height 603
click at [560, 132] on button "Body" at bounding box center [561, 126] width 363 height 28
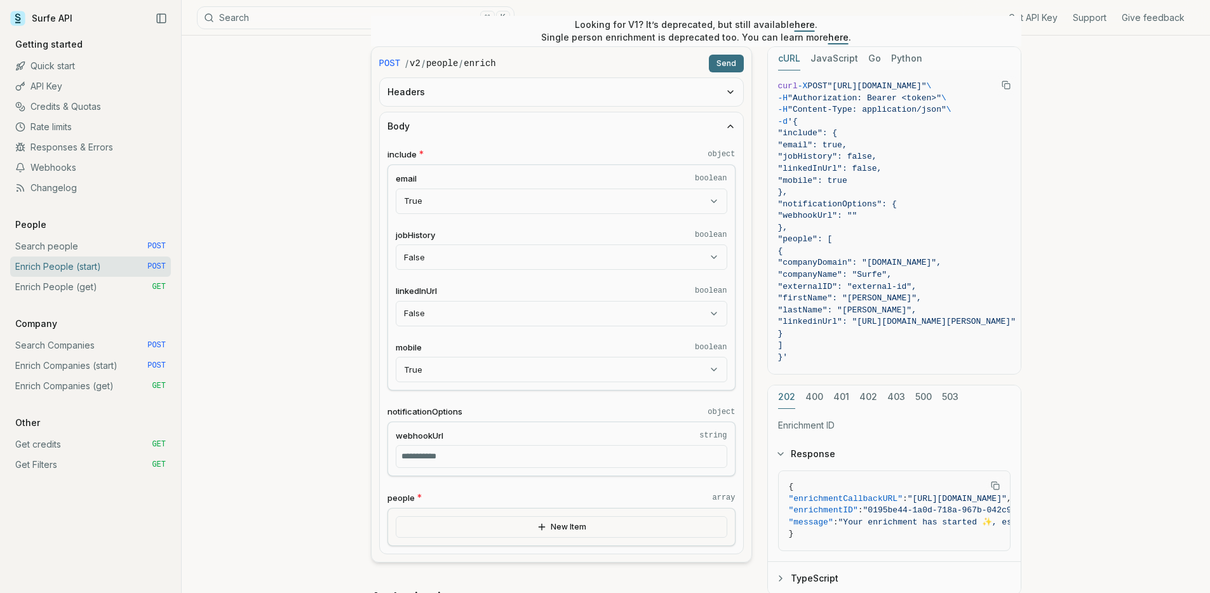
click at [562, 128] on button "Body" at bounding box center [561, 126] width 363 height 28
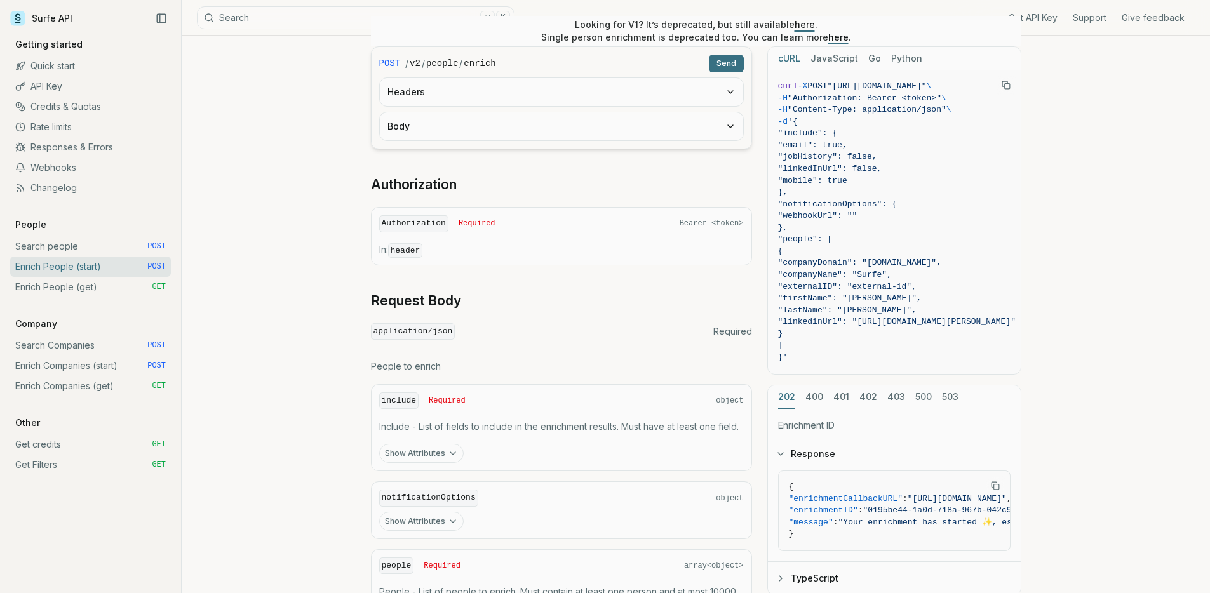
scroll to position [450, 0]
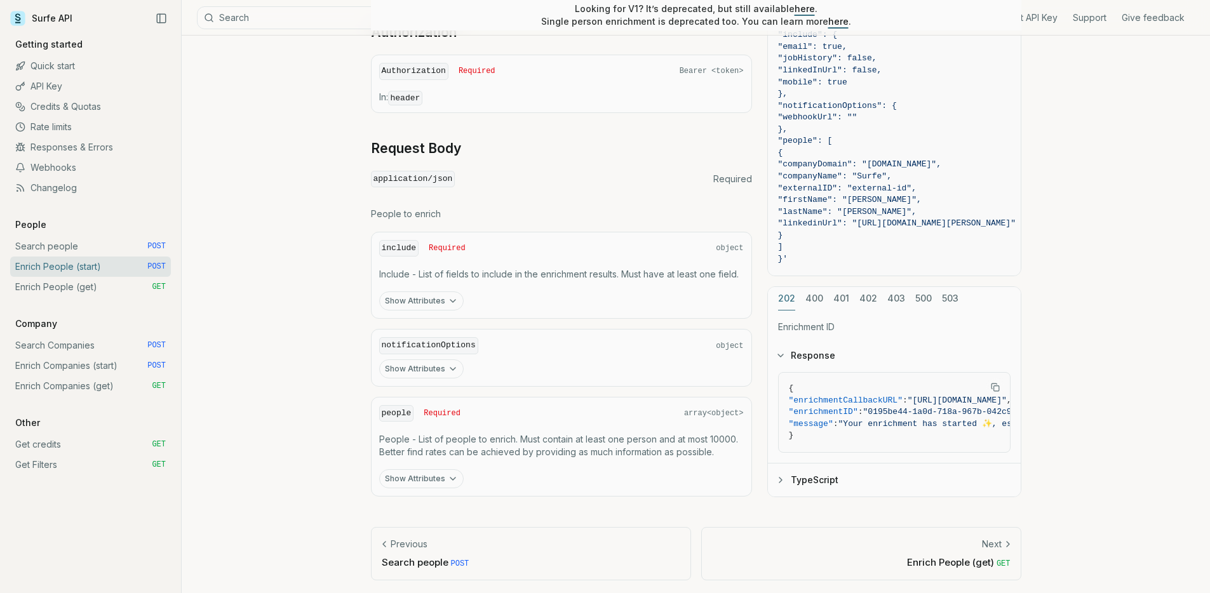
click at [448, 474] on icon "button" at bounding box center [453, 479] width 10 height 10
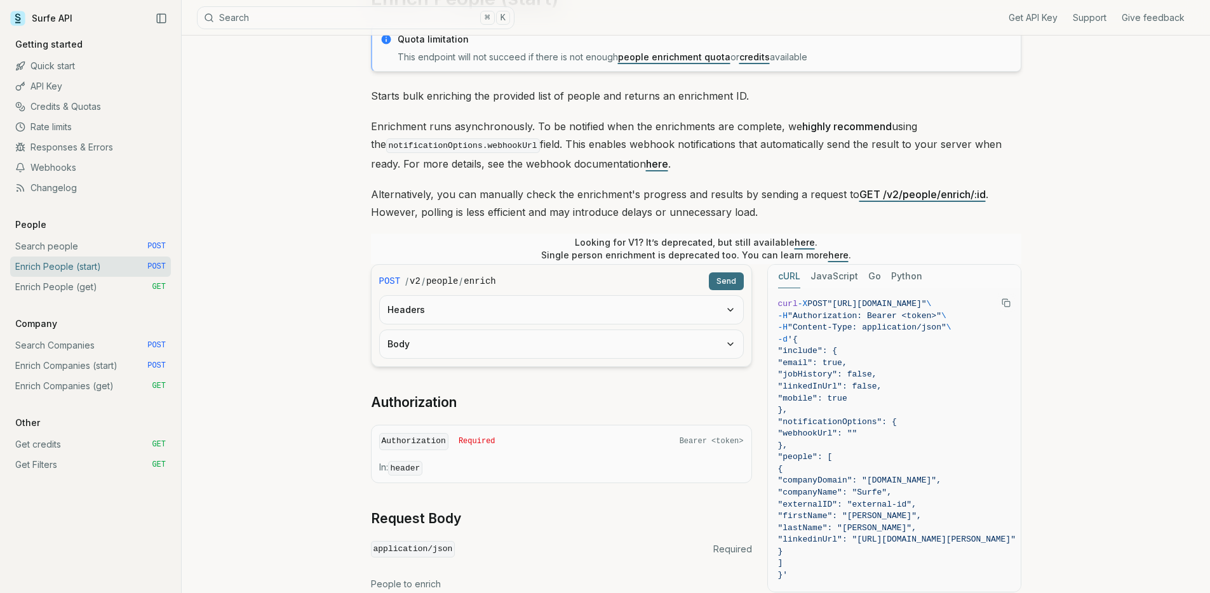
scroll to position [0, 0]
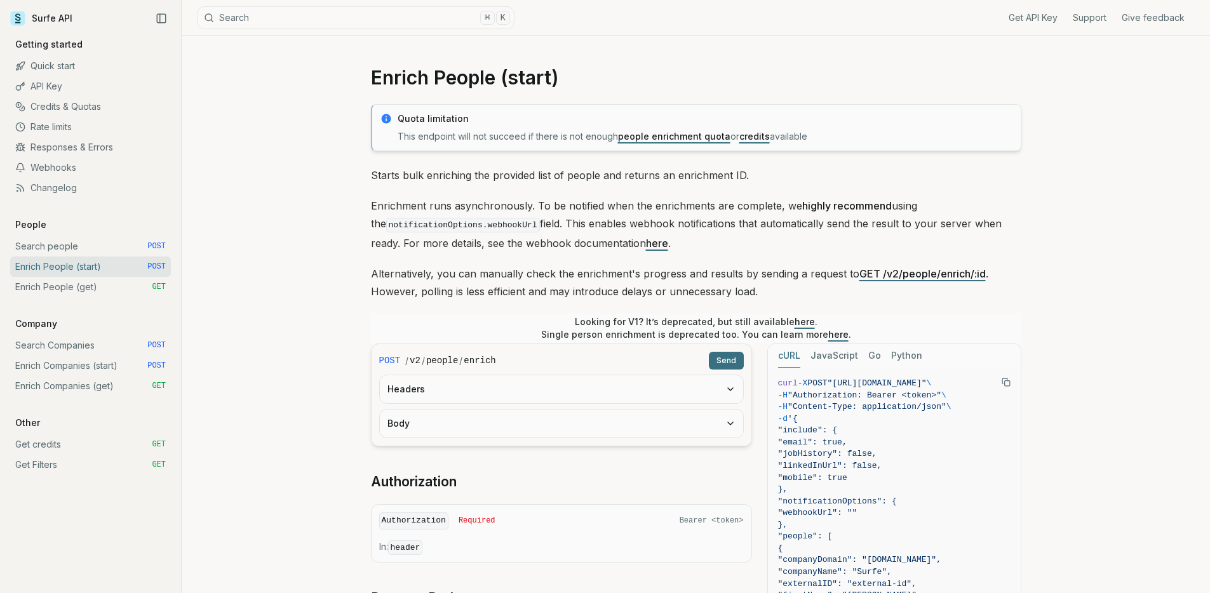
click at [477, 424] on button "Body" at bounding box center [561, 424] width 363 height 28
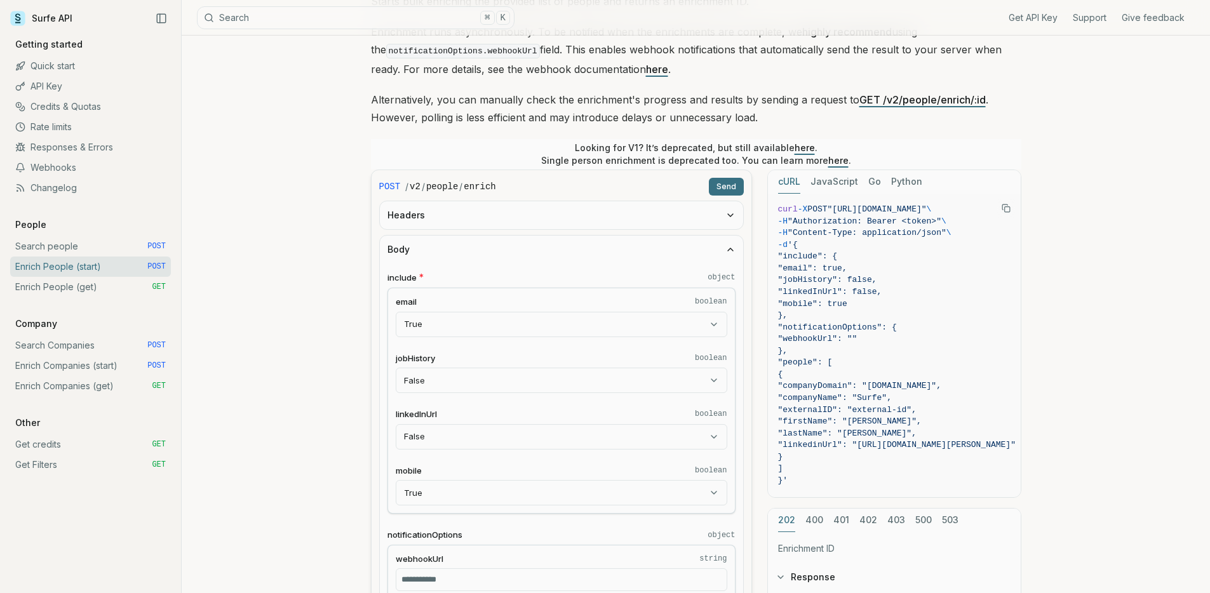
scroll to position [327, 0]
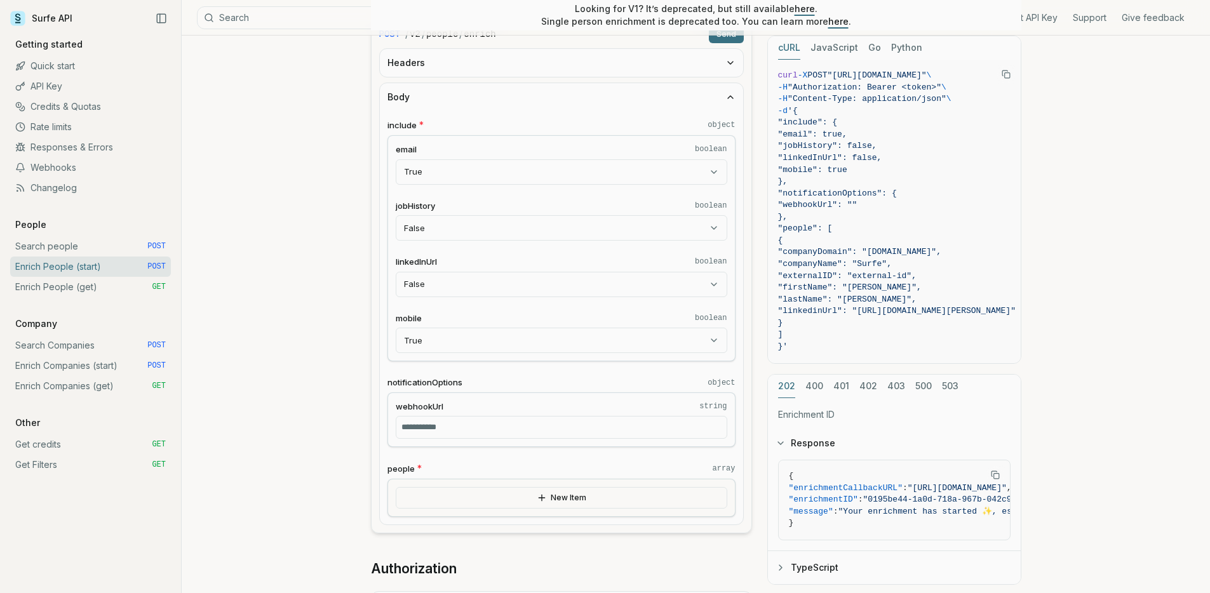
click at [558, 492] on button "New Item" at bounding box center [562, 498] width 332 height 22
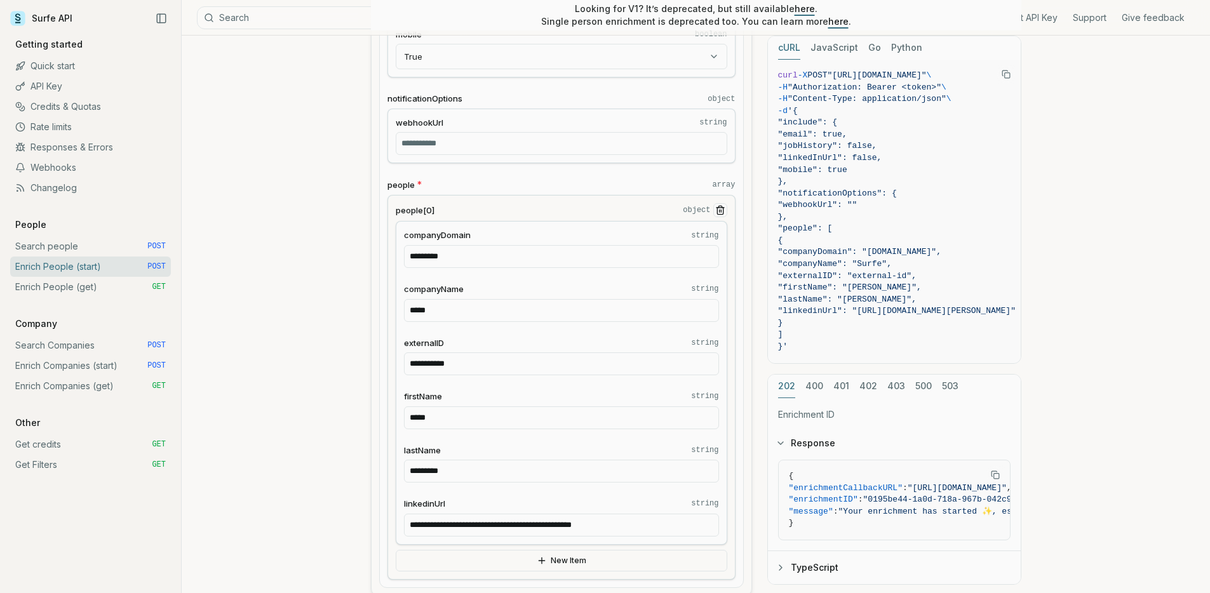
scroll to position [698, 0]
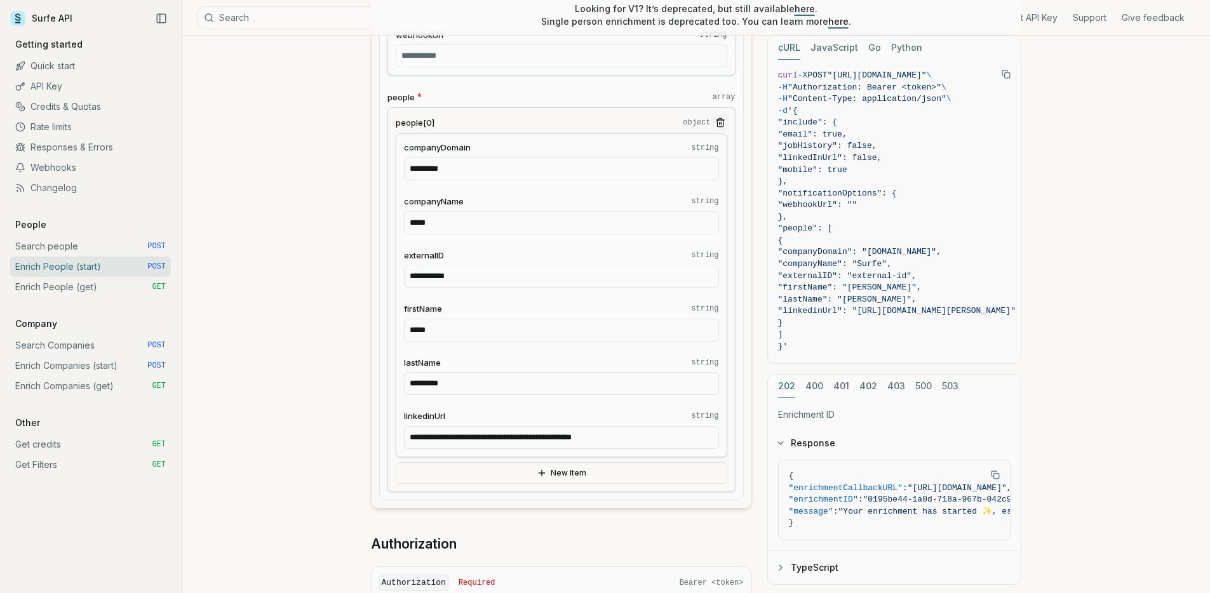
click at [721, 119] on icon "Remove Item" at bounding box center [720, 120] width 3 height 2
